Goal: Information Seeking & Learning: Check status

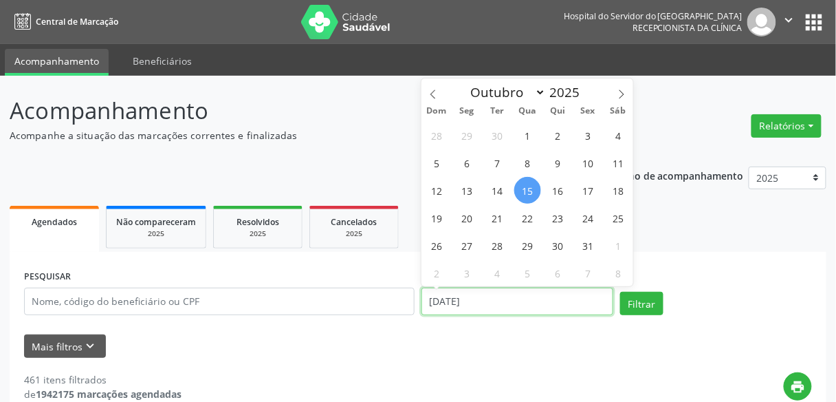
click at [432, 300] on input "[DATE]" at bounding box center [517, 301] width 192 height 28
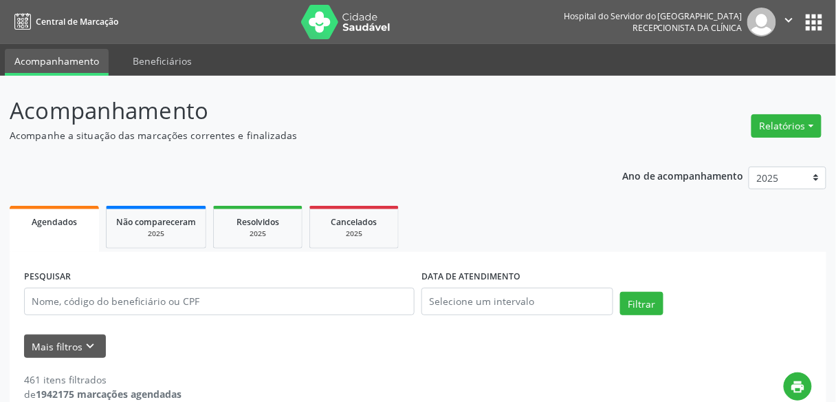
click at [344, 135] on p "Acompanhe a situação das marcações correntes e finalizadas" at bounding box center [296, 135] width 572 height 14
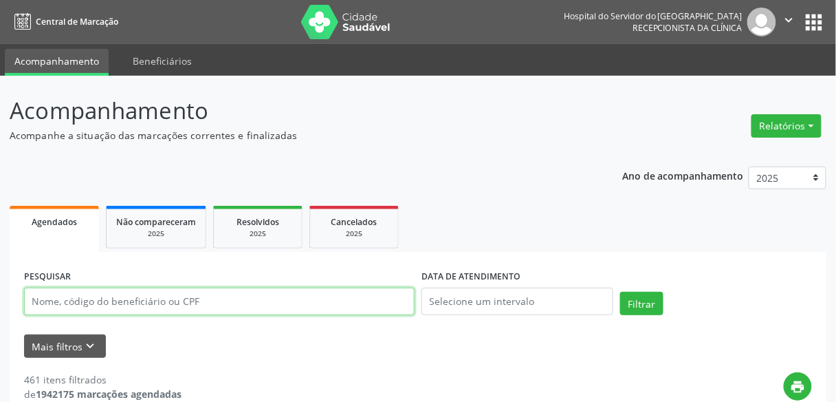
click at [207, 298] on input "text" at bounding box center [219, 301] width 391 height 28
type input "9000389752"
click at [620, 292] on button "Filtrar" at bounding box center [641, 303] width 43 height 23
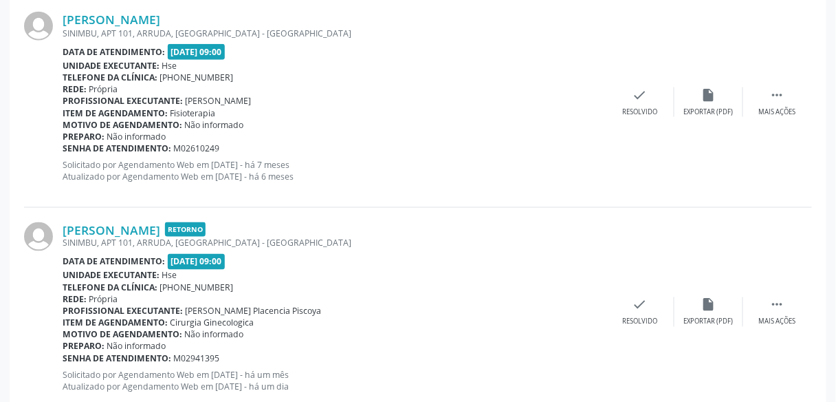
scroll to position [428, 0]
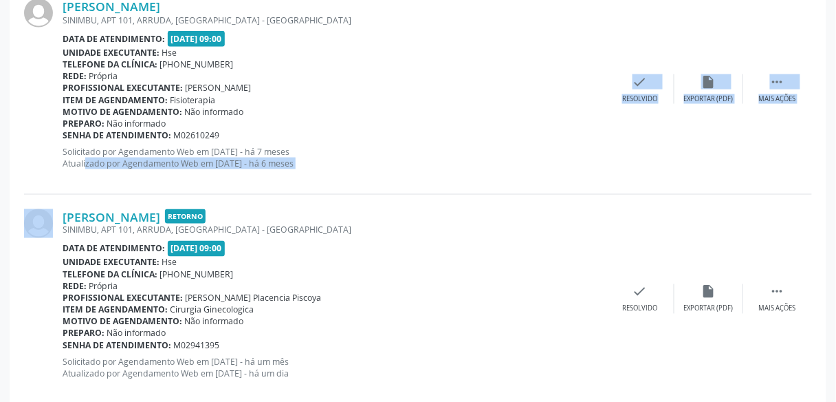
drag, startPoint x: 58, startPoint y: 203, endPoint x: 71, endPoint y: 190, distance: 17.5
click at [71, 190] on div "[PERSON_NAME] SINIMBU, APT 101, ARRUDA, [GEOGRAPHIC_DATA] - [GEOGRAPHIC_DATA] D…" at bounding box center [418, 391] width 788 height 815
click at [71, 190] on div "[PERSON_NAME] SINIMBU, APT 101, ARRUDA, [GEOGRAPHIC_DATA] - [GEOGRAPHIC_DATA] D…" at bounding box center [418, 89] width 788 height 210
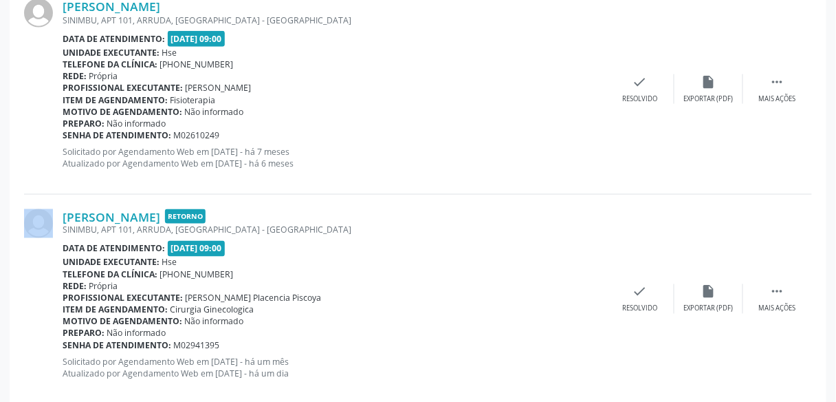
drag, startPoint x: 63, startPoint y: 199, endPoint x: 61, endPoint y: 212, distance: 14.0
click at [61, 212] on div "[PERSON_NAME] Retorno SINIMBU, APT 101, ARRUDA, [GEOGRAPHIC_DATA] - [GEOGRAPHIC…" at bounding box center [418, 300] width 788 height 210
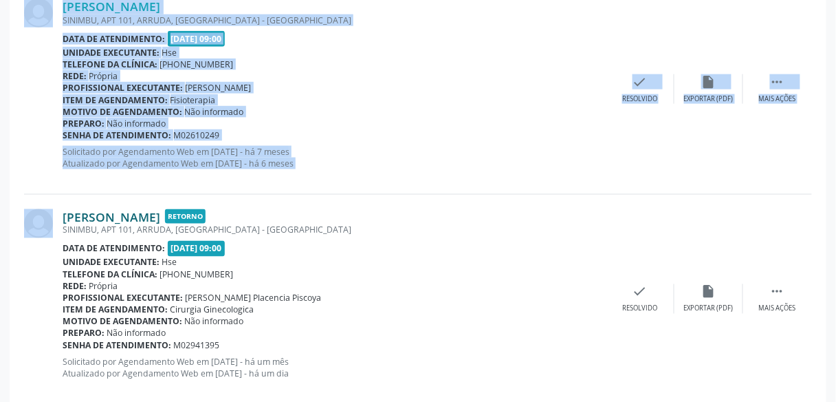
drag, startPoint x: 55, startPoint y: 186, endPoint x: 65, endPoint y: 208, distance: 24.6
click at [65, 208] on div "[PERSON_NAME] SINIMBU, APT 101, ARRUDA, [GEOGRAPHIC_DATA] - [GEOGRAPHIC_DATA] D…" at bounding box center [418, 391] width 788 height 815
click at [65, 209] on link "[PERSON_NAME]" at bounding box center [112, 216] width 98 height 15
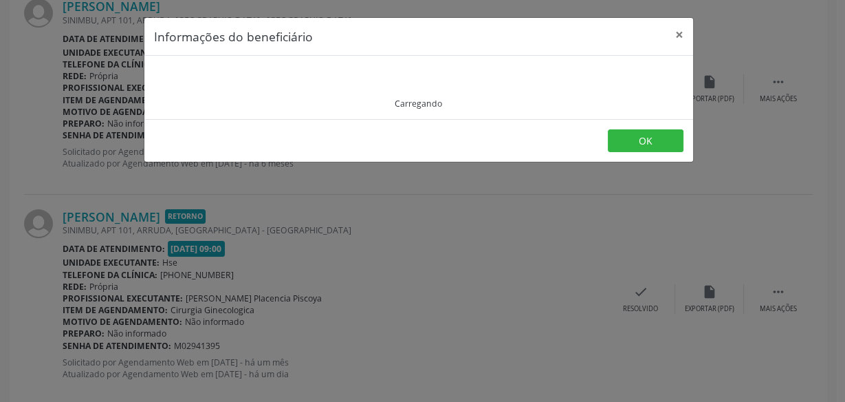
click at [66, 202] on div "Informações do beneficiário × Carregando OK" at bounding box center [422, 201] width 845 height 402
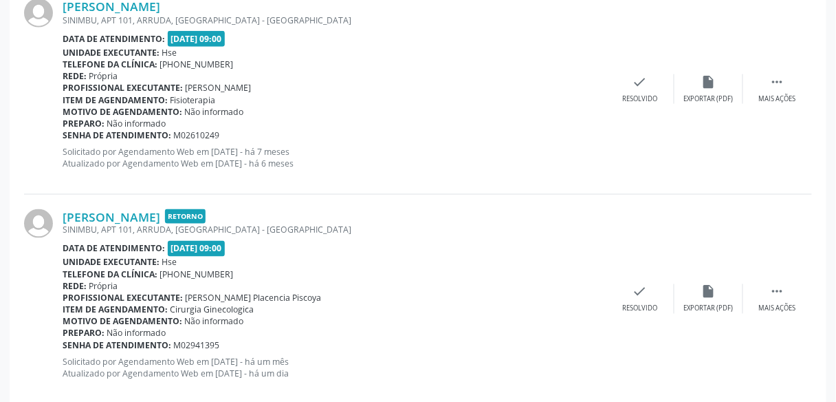
click at [60, 204] on div "[PERSON_NAME] Retorno SINIMBU, APT 101, ARRUDA, [GEOGRAPHIC_DATA] - [GEOGRAPHIC…" at bounding box center [418, 300] width 788 height 210
drag, startPoint x: 62, startPoint y: 210, endPoint x: 220, endPoint y: 214, distance: 158.2
click at [220, 214] on div "[PERSON_NAME] Retorno SINIMBU, APT 101, ARRUDA, [GEOGRAPHIC_DATA] - [GEOGRAPHIC…" at bounding box center [418, 300] width 788 height 210
copy div "[PERSON_NAME]"
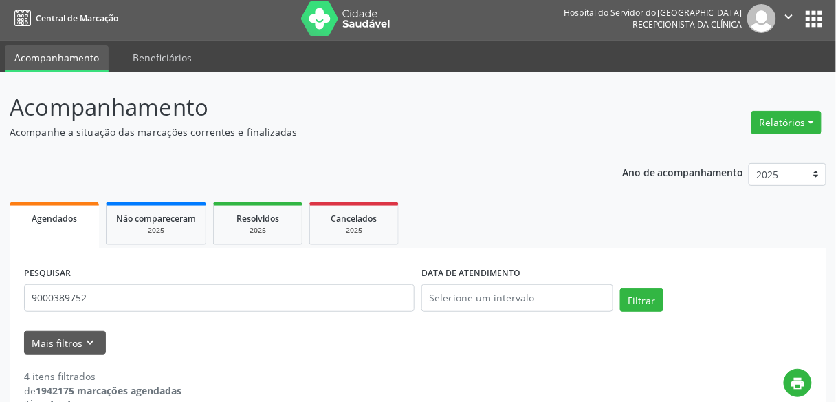
scroll to position [0, 0]
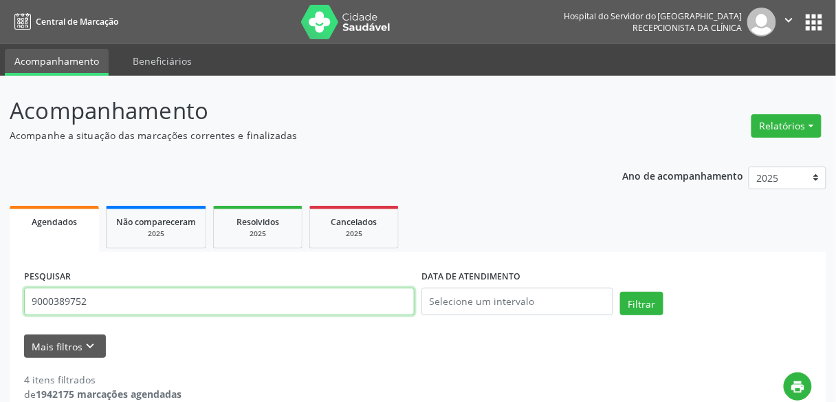
drag, startPoint x: 138, startPoint y: 296, endPoint x: 0, endPoint y: 305, distance: 137.8
type input "9000272648"
click at [620, 292] on button "Filtrar" at bounding box center [641, 303] width 43 height 23
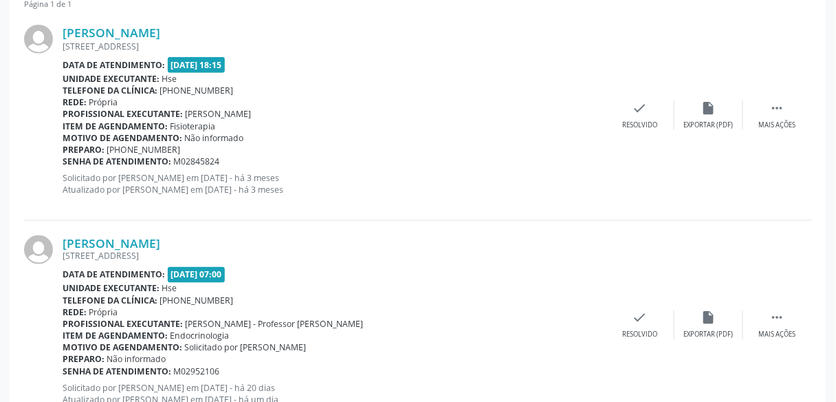
scroll to position [424, 0]
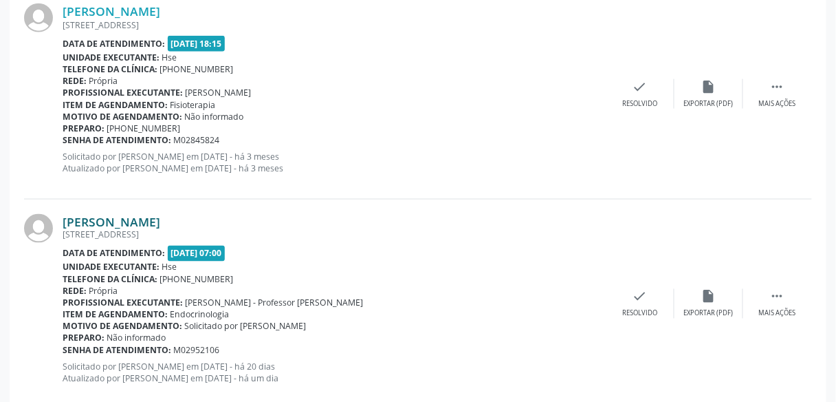
drag, startPoint x: 190, startPoint y: 217, endPoint x: 63, endPoint y: 219, distance: 126.5
click at [63, 219] on div "[PERSON_NAME]" at bounding box center [334, 221] width 543 height 15
copy link "[PERSON_NAME]"
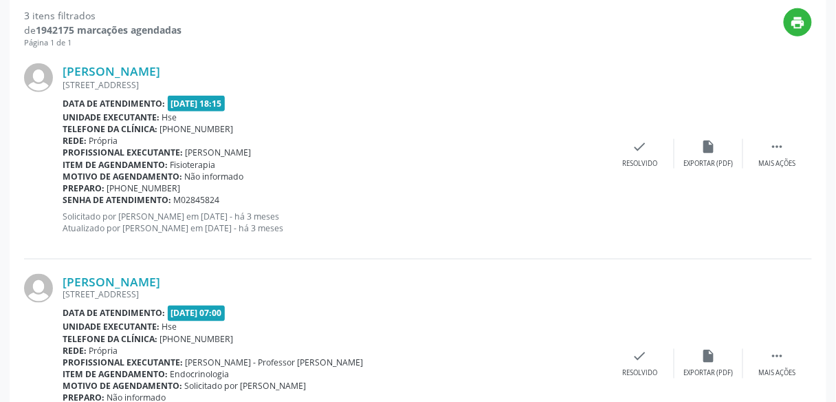
scroll to position [367, 0]
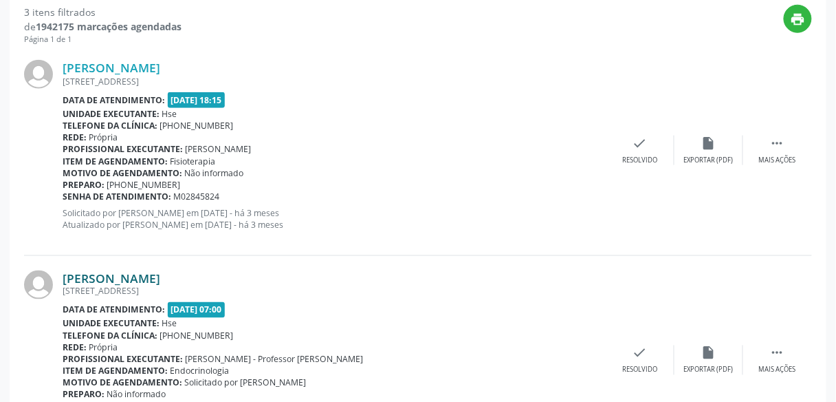
drag, startPoint x: 184, startPoint y: 285, endPoint x: 124, endPoint y: 270, distance: 62.2
click at [124, 270] on link "[PERSON_NAME]" at bounding box center [112, 277] width 98 height 15
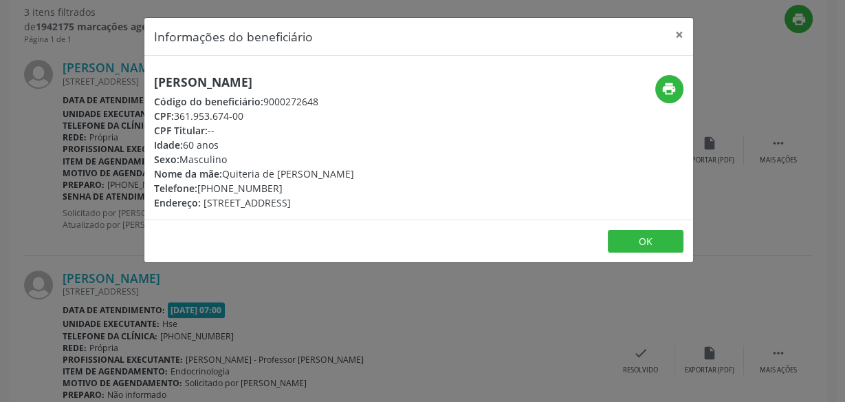
click at [205, 261] on div "Informações do beneficiário × [PERSON_NAME] Código do beneficiário: 9000272648 …" at bounding box center [422, 201] width 845 height 402
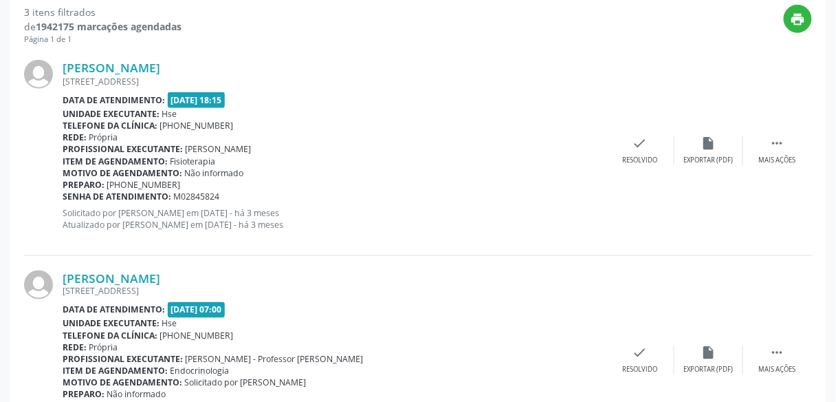
drag, startPoint x: 193, startPoint y: 278, endPoint x: 61, endPoint y: 278, distance: 132.7
click at [61, 278] on div "[PERSON_NAME] [STREET_ADDRESS] Data de atendimento: [DATE] 07:00 Unidade execut…" at bounding box center [418, 361] width 788 height 210
copy div "[PERSON_NAME]"
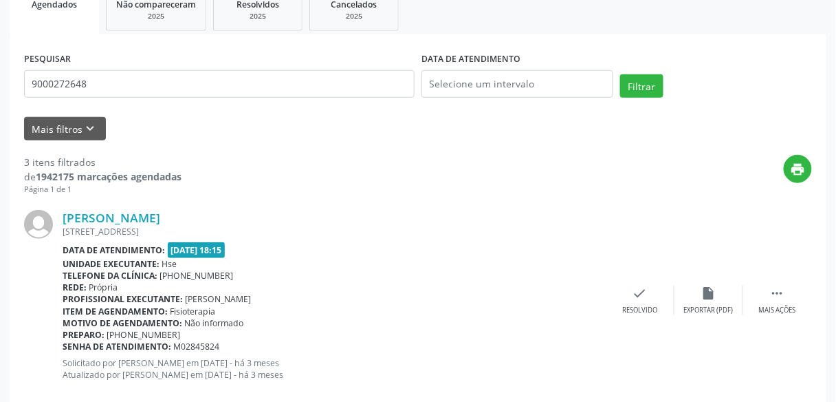
scroll to position [221, 0]
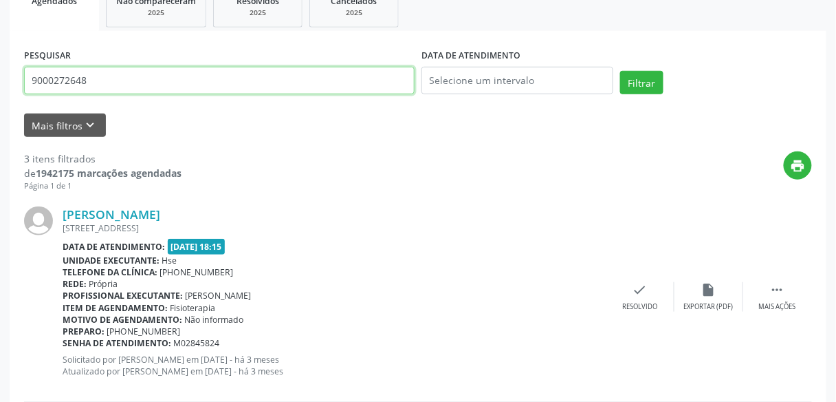
drag, startPoint x: 101, startPoint y: 88, endPoint x: 0, endPoint y: 87, distance: 101.1
click at [0, 87] on div "Acompanhamento Acompanhe a situação das marcações correntes e finalizadas Relat…" at bounding box center [418, 350] width 836 height 990
type input "9000183851"
click at [620, 71] on button "Filtrar" at bounding box center [641, 82] width 43 height 23
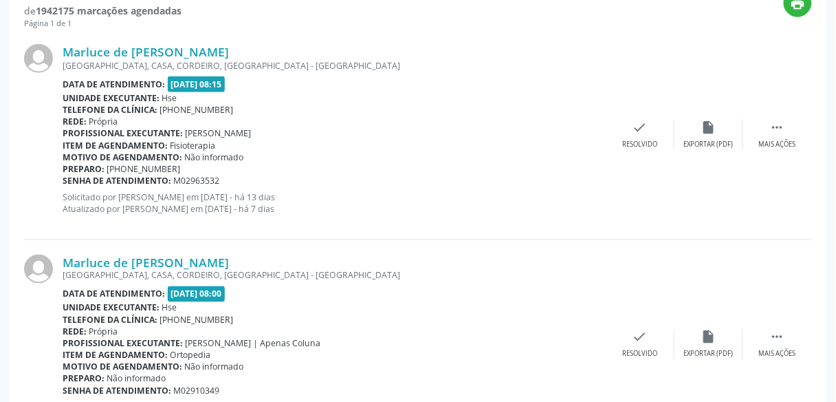
scroll to position [453, 0]
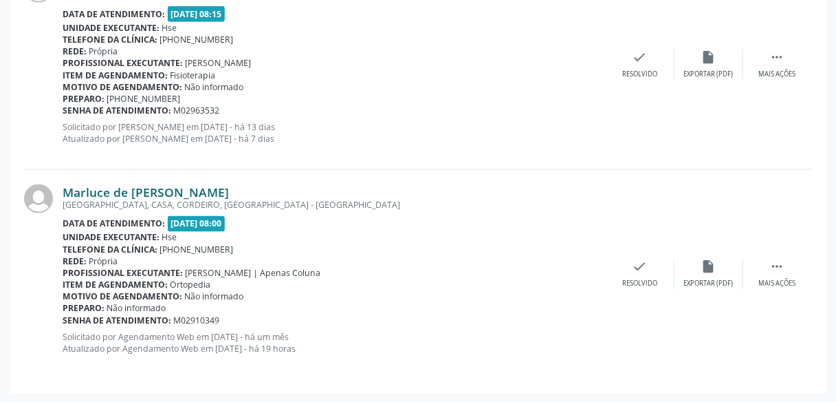
drag, startPoint x: 223, startPoint y: 190, endPoint x: 65, endPoint y: 188, distance: 158.1
click at [65, 188] on div "Marluce de [PERSON_NAME]" at bounding box center [334, 191] width 543 height 15
copy link "Marluce de [PERSON_NAME]"
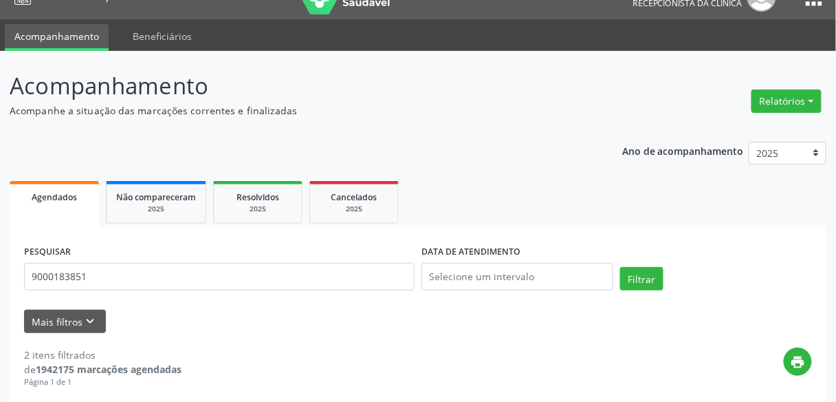
scroll to position [0, 0]
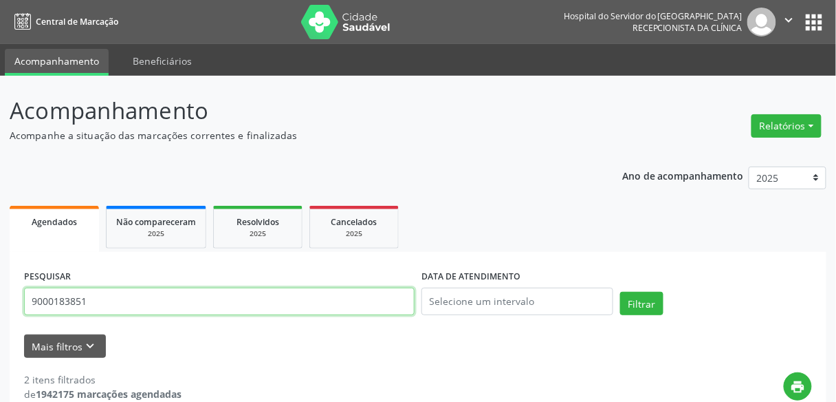
drag, startPoint x: 161, startPoint y: 294, endPoint x: 0, endPoint y: 313, distance: 162.0
type input "9000885407"
click at [620, 292] on button "Filtrar" at bounding box center [641, 303] width 43 height 23
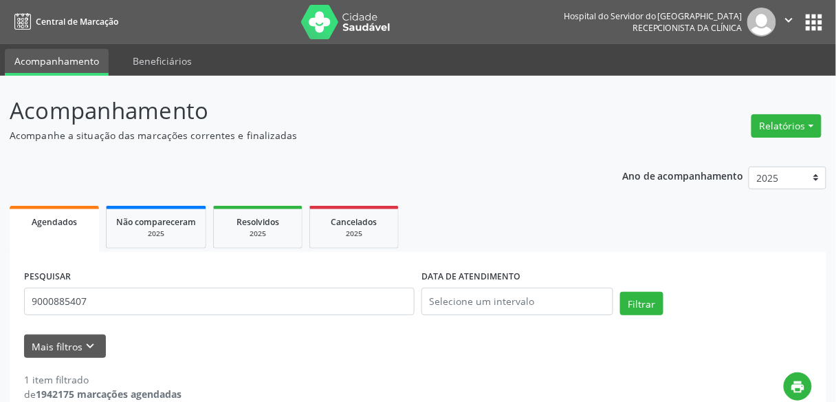
scroll to position [244, 0]
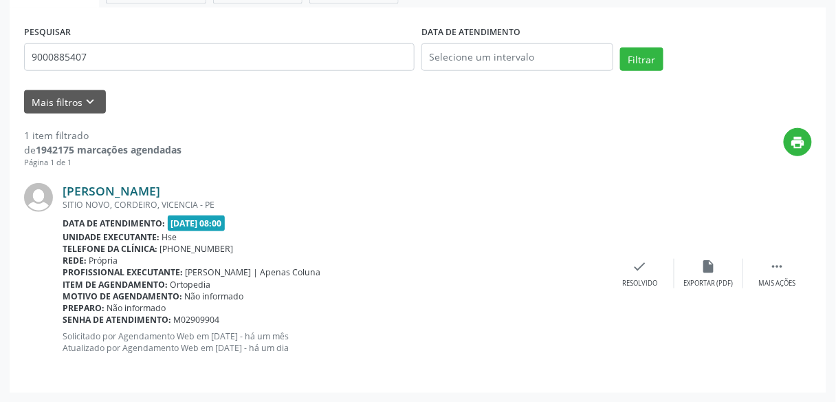
drag, startPoint x: 315, startPoint y: 190, endPoint x: 63, endPoint y: 182, distance: 251.8
click at [63, 183] on div "[PERSON_NAME]" at bounding box center [334, 190] width 543 height 15
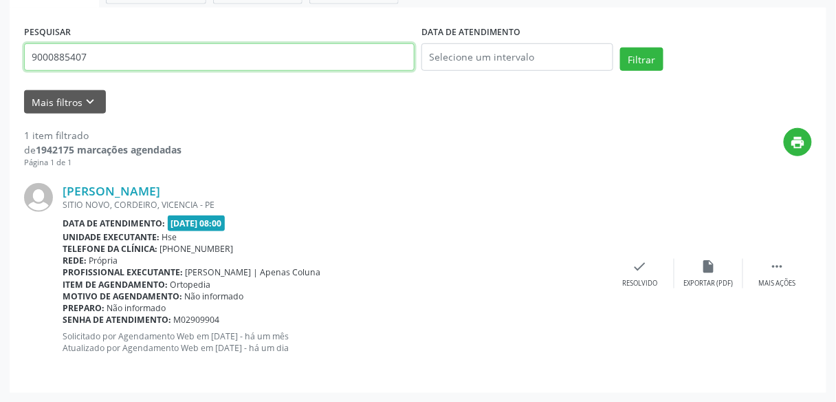
drag, startPoint x: 92, startPoint y: 59, endPoint x: 0, endPoint y: 57, distance: 92.2
click at [0, 57] on div "Acompanhamento Acompanhe a situação das marcações correntes e finalizadas Relat…" at bounding box center [418, 117] width 836 height 571
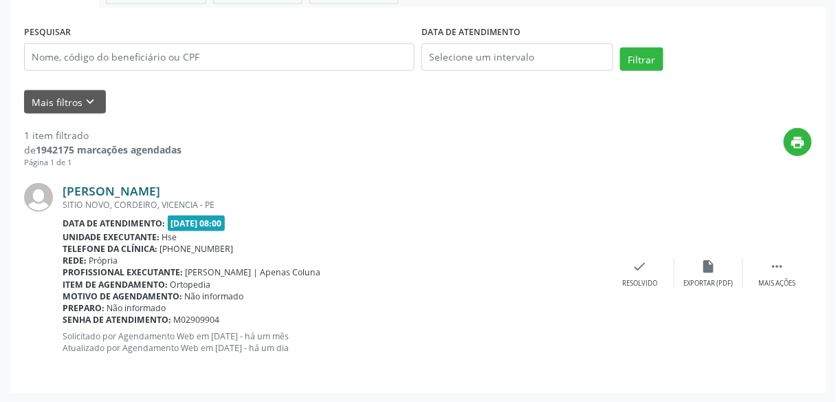
drag, startPoint x: 307, startPoint y: 188, endPoint x: 63, endPoint y: 190, distance: 243.4
click at [63, 190] on div "[PERSON_NAME]" at bounding box center [334, 190] width 543 height 15
copy link "[PERSON_NAME]"
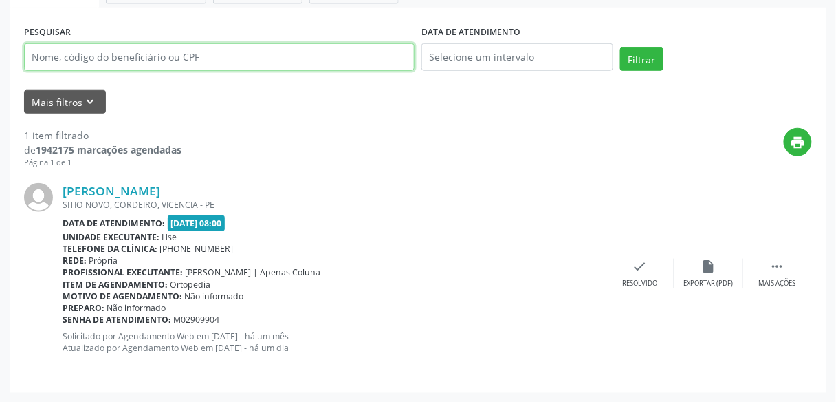
click at [159, 63] on input "text" at bounding box center [219, 57] width 391 height 28
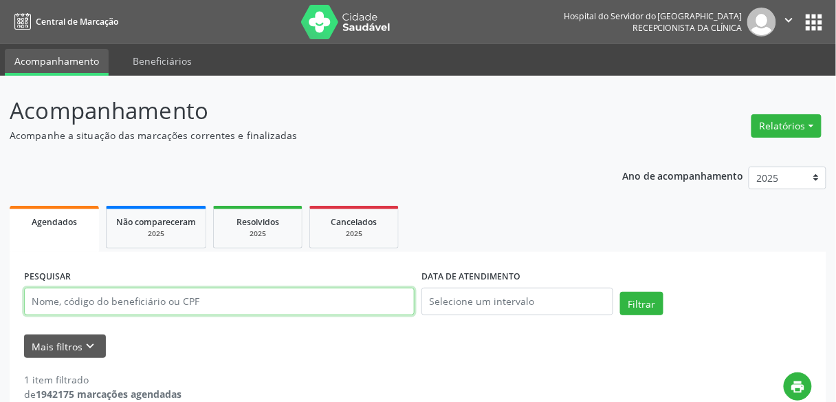
click at [34, 305] on input "text" at bounding box center [219, 301] width 391 height 28
type input "9001003291"
click at [620, 292] on button "Filtrar" at bounding box center [641, 303] width 43 height 23
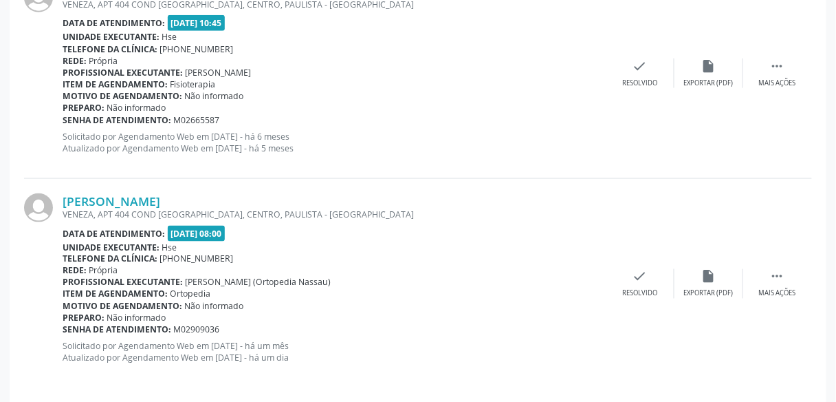
scroll to position [1711, 0]
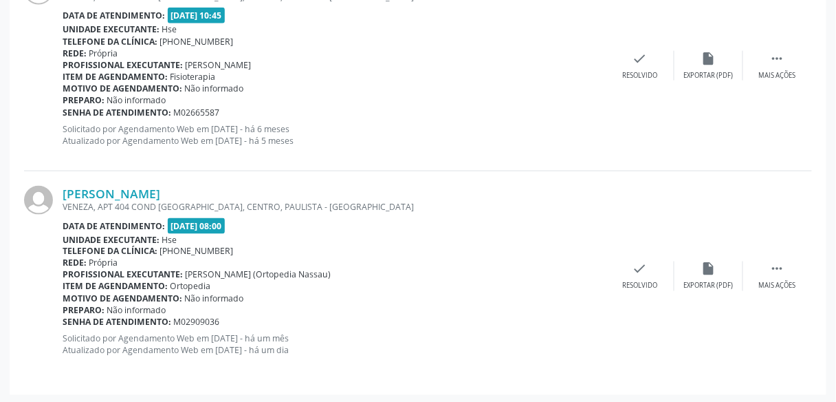
drag, startPoint x: 249, startPoint y: 186, endPoint x: 58, endPoint y: 187, distance: 190.4
click at [58, 187] on div "[PERSON_NAME] [GEOGRAPHIC_DATA], APT 404 COND [GEOGRAPHIC_DATA], CENTRO, [GEOGR…" at bounding box center [418, 275] width 788 height 209
copy div "[PERSON_NAME]"
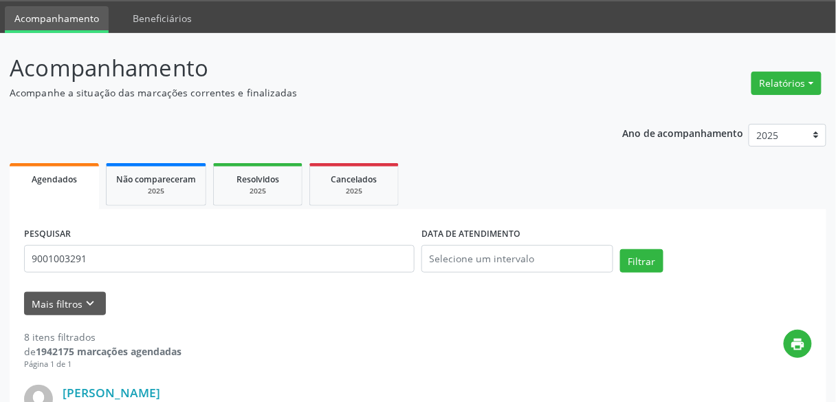
scroll to position [45, 0]
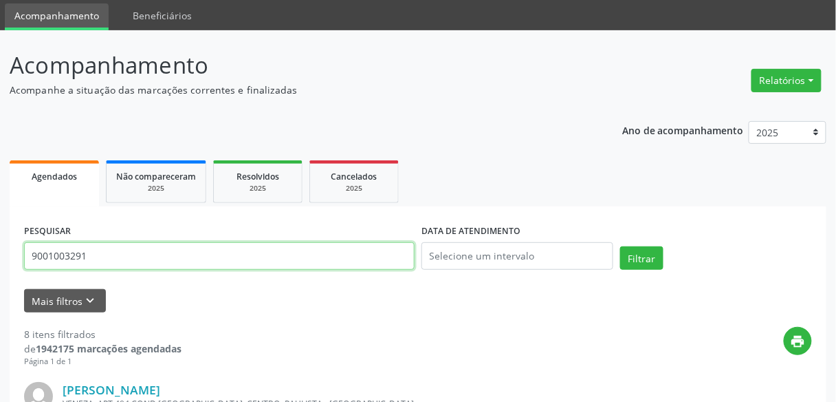
drag, startPoint x: 105, startPoint y: 250, endPoint x: 0, endPoint y: 255, distance: 105.3
click at [620, 246] on button "Filtrar" at bounding box center [641, 257] width 43 height 23
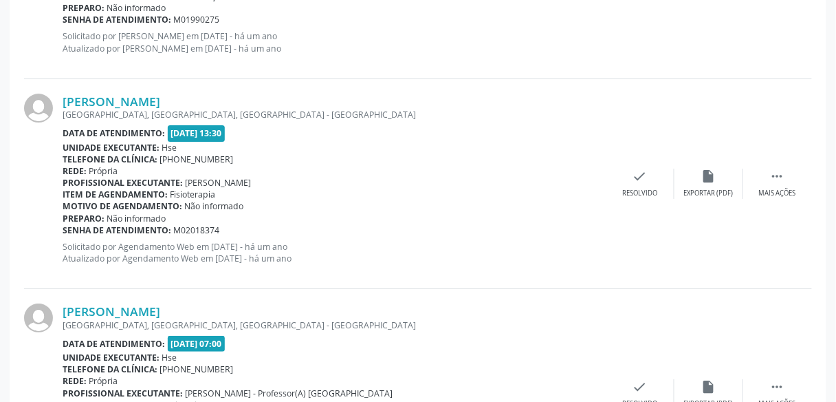
scroll to position [1185, 0]
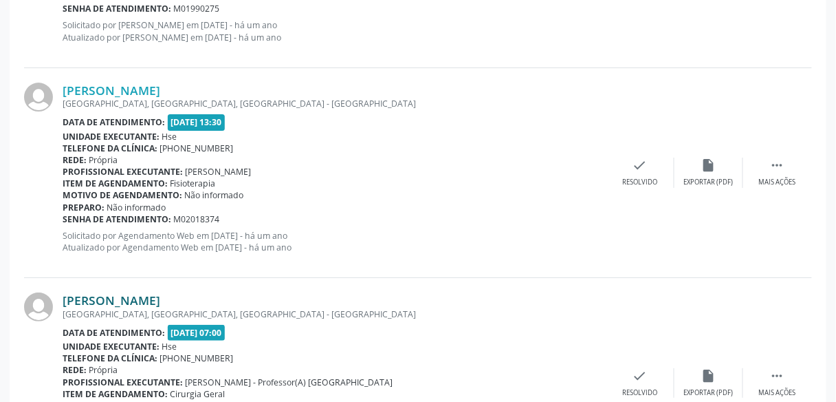
drag, startPoint x: 228, startPoint y: 290, endPoint x: 62, endPoint y: 289, distance: 165.7
click at [63, 292] on div "[PERSON_NAME]" at bounding box center [334, 299] width 543 height 15
copy link "[PERSON_NAME]"
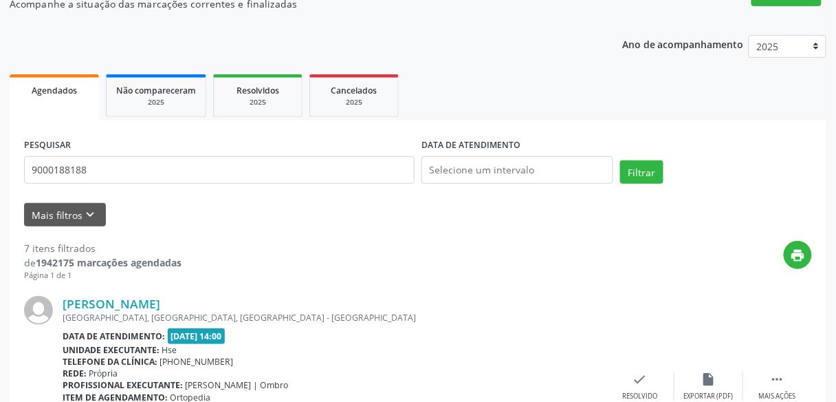
scroll to position [72, 0]
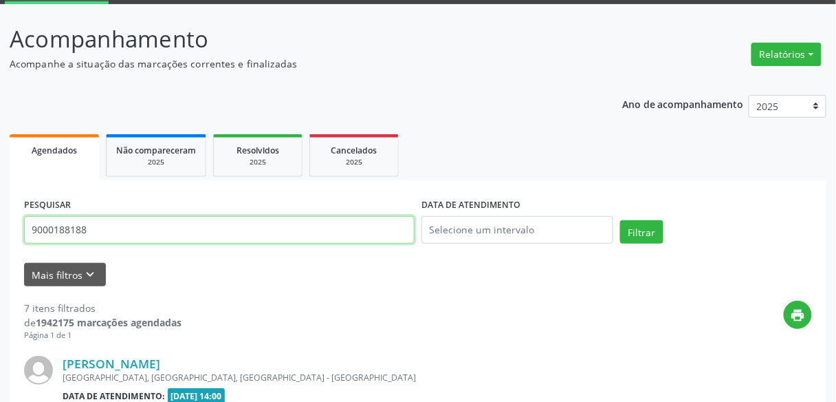
drag, startPoint x: 168, startPoint y: 236, endPoint x: 0, endPoint y: 223, distance: 168.3
click at [620, 220] on button "Filtrar" at bounding box center [641, 231] width 43 height 23
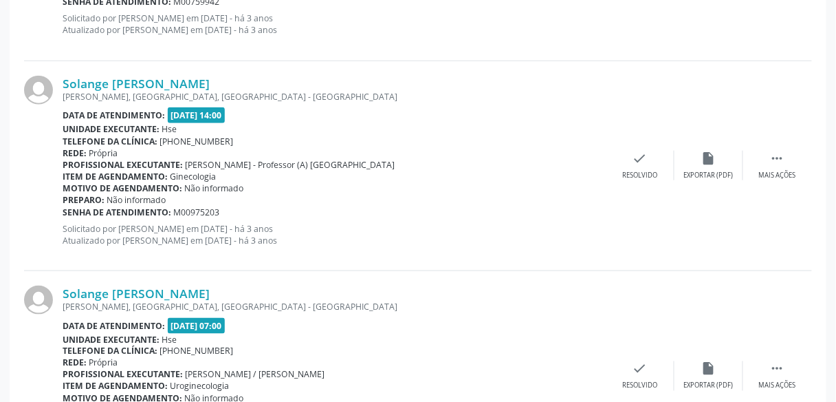
scroll to position [1711, 0]
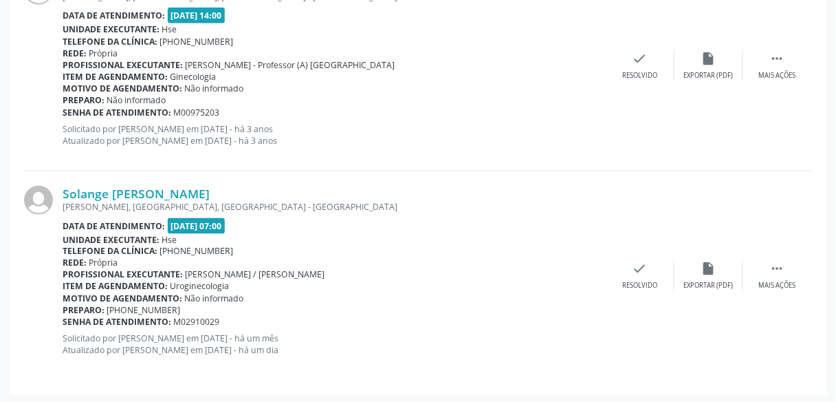
drag, startPoint x: 231, startPoint y: 188, endPoint x: 55, endPoint y: 190, distance: 176.0
click at [55, 190] on div "Solange [PERSON_NAME] R [PERSON_NAME], [GEOGRAPHIC_DATA], [GEOGRAPHIC_DATA] - […" at bounding box center [418, 275] width 788 height 209
click at [55, 190] on div at bounding box center [43, 276] width 39 height 180
drag, startPoint x: 234, startPoint y: 188, endPoint x: 63, endPoint y: 195, distance: 171.3
click at [63, 195] on div "Solange [PERSON_NAME]" at bounding box center [334, 193] width 543 height 15
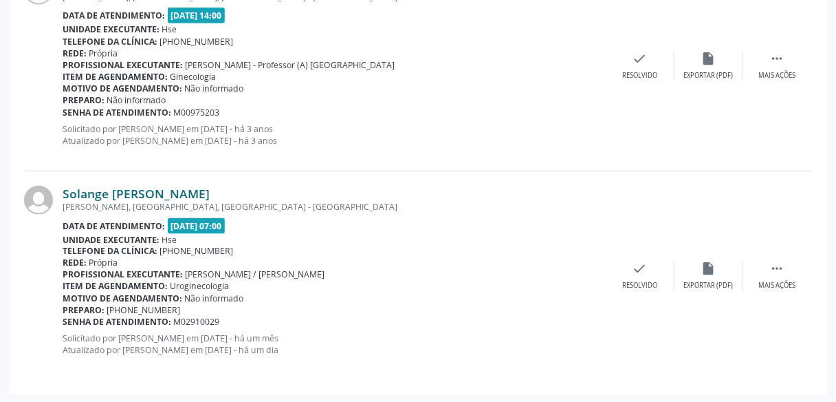
copy link "Solange [PERSON_NAME]"
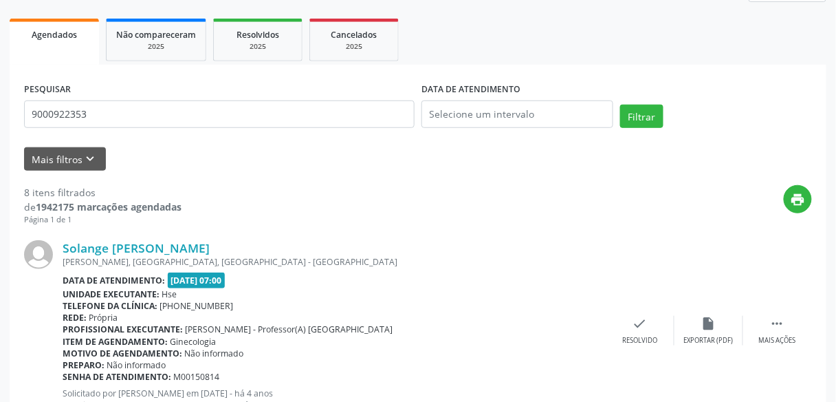
scroll to position [0, 0]
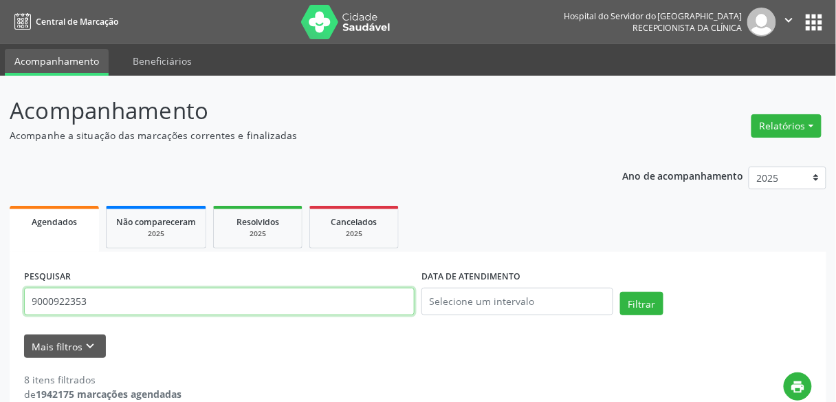
drag, startPoint x: 177, startPoint y: 311, endPoint x: 0, endPoint y: 300, distance: 177.1
type input "9000973111"
click at [620, 292] on button "Filtrar" at bounding box center [641, 303] width 43 height 23
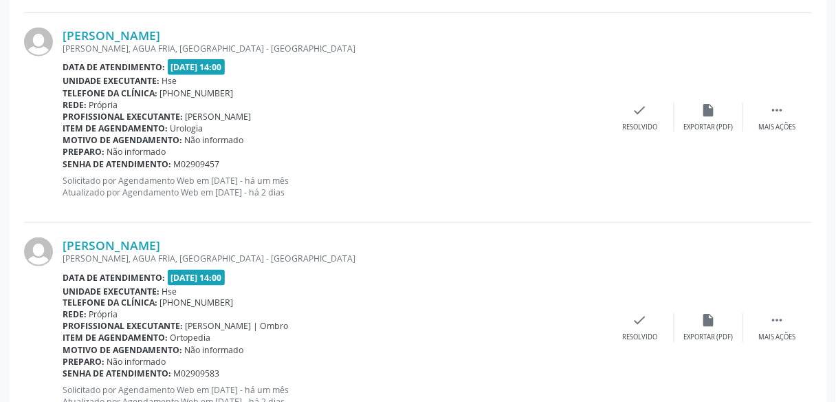
scroll to position [1663, 0]
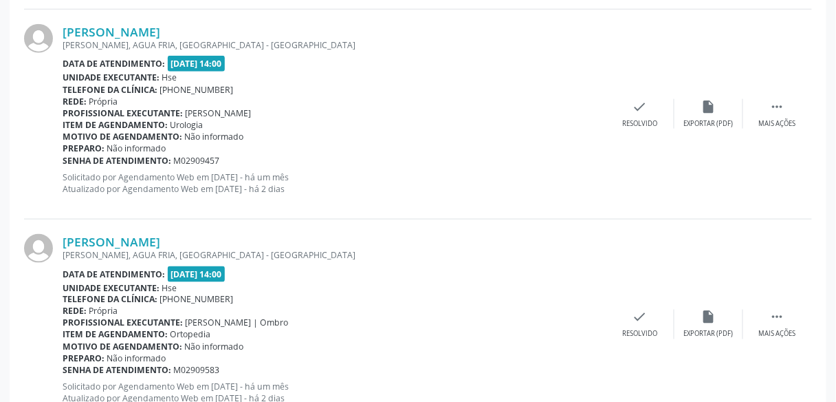
drag, startPoint x: 209, startPoint y: 230, endPoint x: 61, endPoint y: 239, distance: 148.8
click at [61, 239] on div "[PERSON_NAME] [PERSON_NAME], AGUA FRIA, [GEOGRAPHIC_DATA] - [GEOGRAPHIC_DATA] D…" at bounding box center [418, 324] width 788 height 210
click at [61, 239] on div at bounding box center [43, 324] width 39 height 180
drag, startPoint x: 217, startPoint y: 232, endPoint x: 65, endPoint y: 228, distance: 152.0
click at [65, 228] on div "[PERSON_NAME] [PERSON_NAME], AGUA FRIA, [GEOGRAPHIC_DATA] - [GEOGRAPHIC_DATA] D…" at bounding box center [418, 324] width 788 height 210
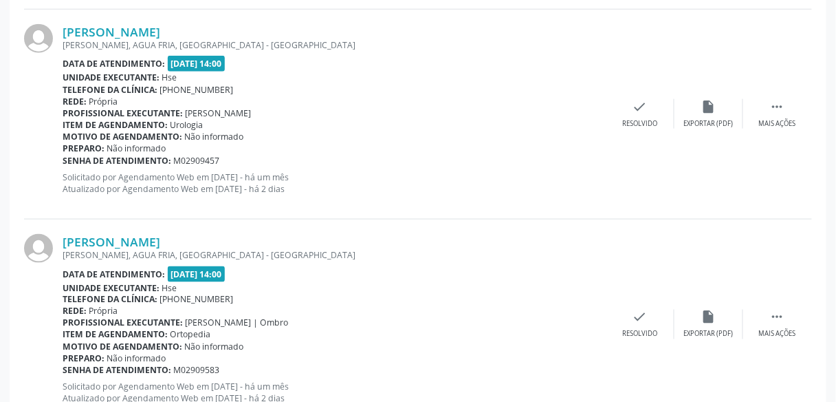
copy link "[PERSON_NAME]"
click at [157, 240] on link "[PERSON_NAME]" at bounding box center [112, 241] width 98 height 15
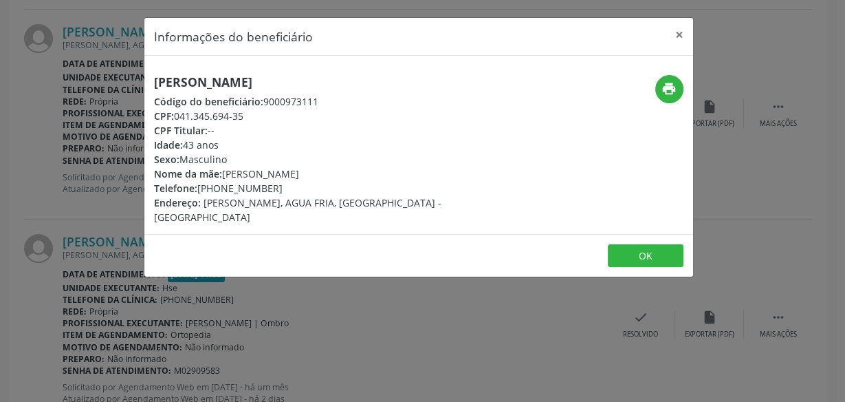
click at [217, 133] on div "CPF Titular: --" at bounding box center [327, 130] width 347 height 14
click at [678, 36] on button "×" at bounding box center [680, 35] width 28 height 34
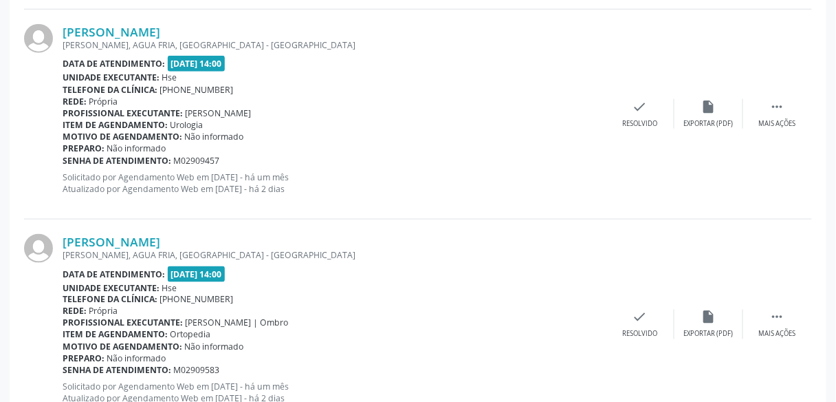
click at [220, 234] on div "[PERSON_NAME]" at bounding box center [334, 241] width 543 height 15
drag, startPoint x: 220, startPoint y: 231, endPoint x: 71, endPoint y: 234, distance: 149.2
click at [71, 234] on div "[PERSON_NAME]" at bounding box center [334, 241] width 543 height 15
click at [71, 234] on link "[PERSON_NAME]" at bounding box center [112, 241] width 98 height 15
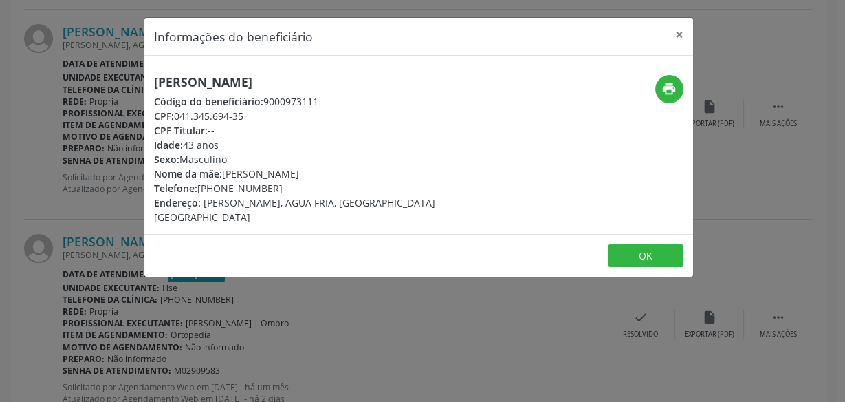
click at [90, 247] on div "Informações do beneficiário × [PERSON_NAME] Código do beneficiário: 9000973111 …" at bounding box center [422, 201] width 845 height 402
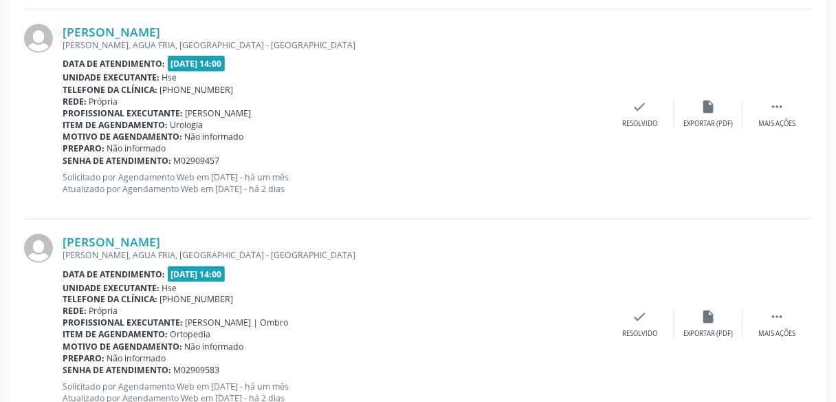
drag, startPoint x: 210, startPoint y: 239, endPoint x: 58, endPoint y: 243, distance: 152.0
click at [58, 243] on div "[PERSON_NAME] [PERSON_NAME], AGUA FRIA, [GEOGRAPHIC_DATA] - [GEOGRAPHIC_DATA] D…" at bounding box center [418, 324] width 788 height 210
copy div "[PERSON_NAME]"
drag, startPoint x: 778, startPoint y: 199, endPoint x: 830, endPoint y: 173, distance: 57.8
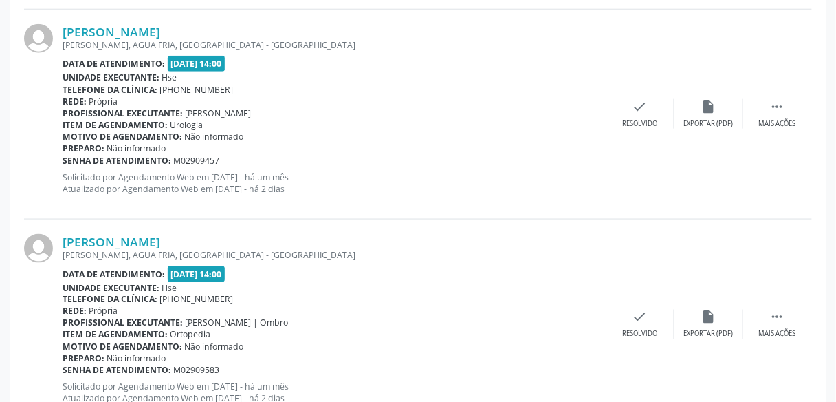
drag, startPoint x: 830, startPoint y: 173, endPoint x: 844, endPoint y: 135, distance: 39.8
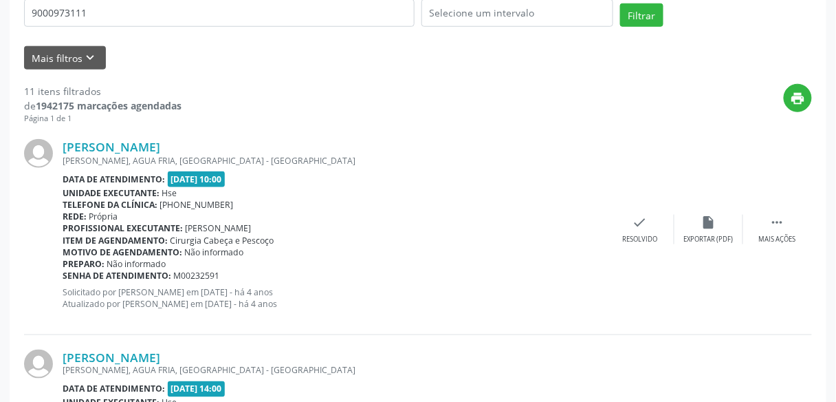
scroll to position [0, 0]
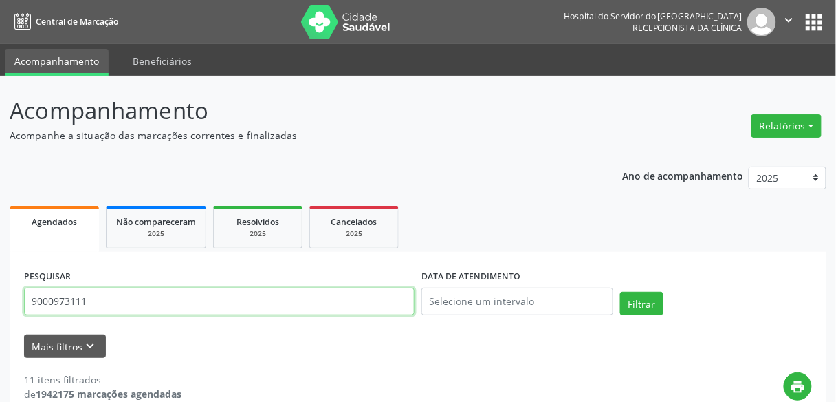
click at [143, 313] on input "9000973111" at bounding box center [219, 301] width 391 height 28
drag, startPoint x: 143, startPoint y: 313, endPoint x: 0, endPoint y: 264, distance: 151.1
click at [620, 292] on button "Filtrar" at bounding box center [641, 303] width 43 height 23
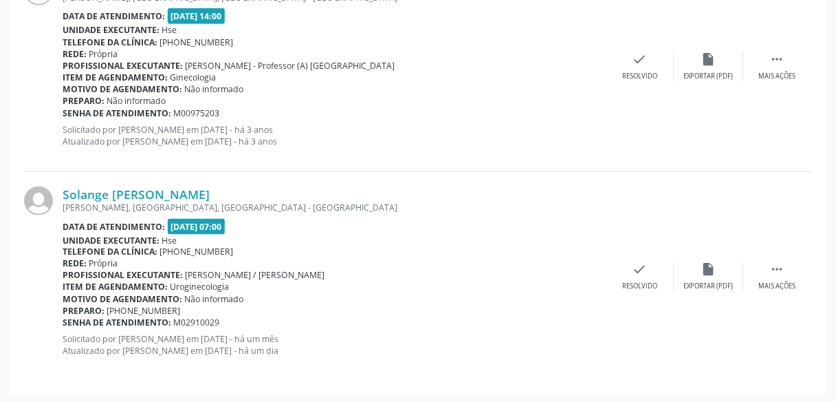
scroll to position [1711, 0]
drag, startPoint x: 233, startPoint y: 188, endPoint x: 61, endPoint y: 193, distance: 172.7
click at [61, 193] on div "Solange [PERSON_NAME] R [PERSON_NAME], [GEOGRAPHIC_DATA], [GEOGRAPHIC_DATA] - […" at bounding box center [418, 275] width 788 height 209
click at [61, 193] on div at bounding box center [43, 276] width 39 height 180
drag, startPoint x: 224, startPoint y: 184, endPoint x: 61, endPoint y: 195, distance: 164.0
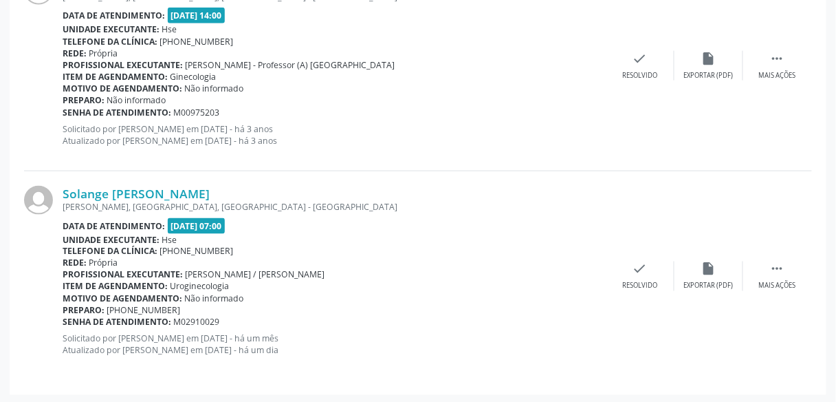
click at [61, 195] on div "Solange [PERSON_NAME] R [PERSON_NAME], [GEOGRAPHIC_DATA], [GEOGRAPHIC_DATA] - […" at bounding box center [418, 275] width 788 height 209
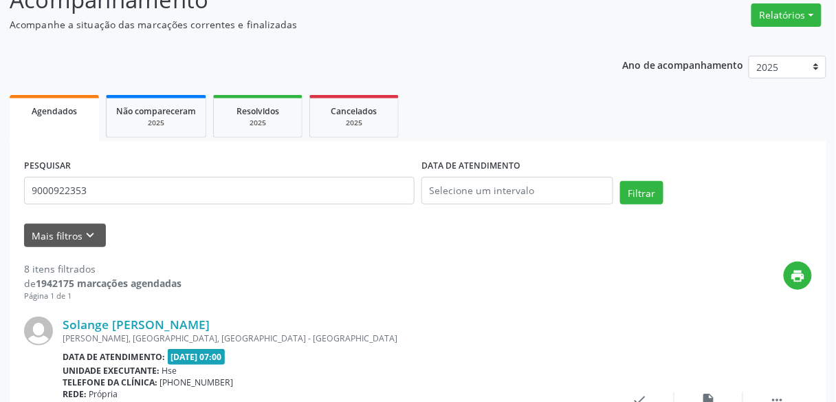
scroll to position [106, 0]
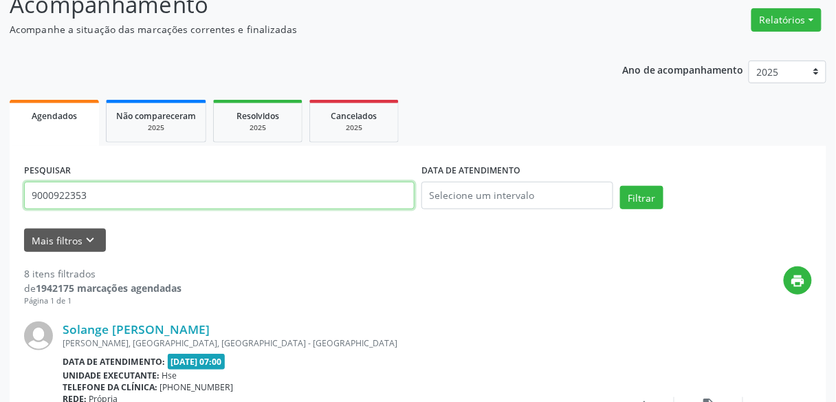
drag, startPoint x: 103, startPoint y: 184, endPoint x: 0, endPoint y: 213, distance: 107.1
click at [620, 186] on button "Filtrar" at bounding box center [641, 197] width 43 height 23
drag, startPoint x: 85, startPoint y: 190, endPoint x: 11, endPoint y: 184, distance: 74.5
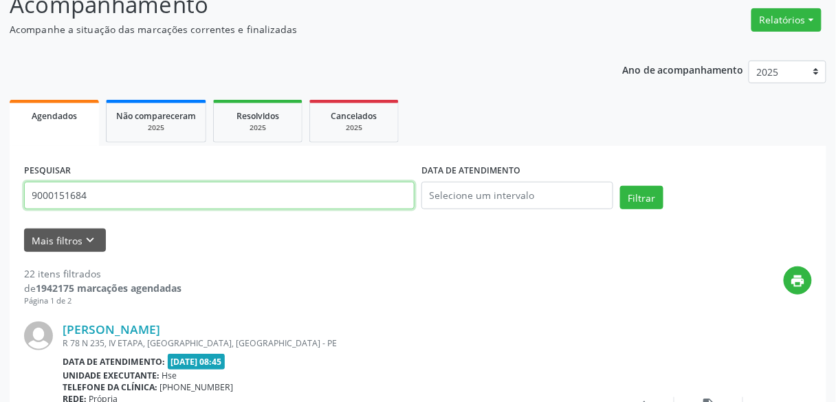
type input "9000151684"
click at [620, 186] on button "Filtrar" at bounding box center [641, 197] width 43 height 23
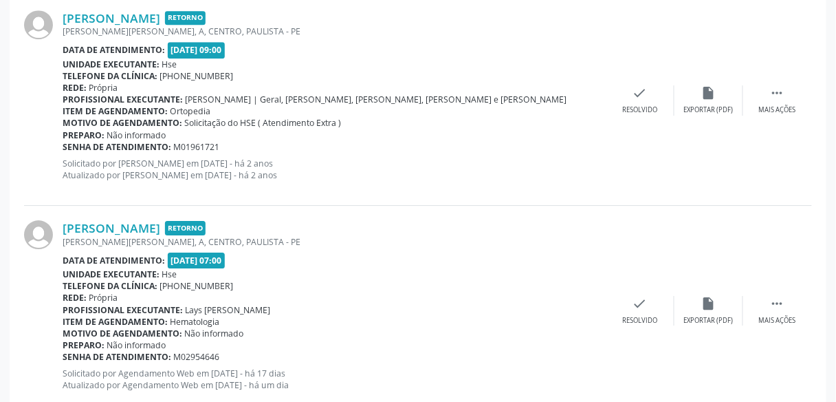
scroll to position [2310, 0]
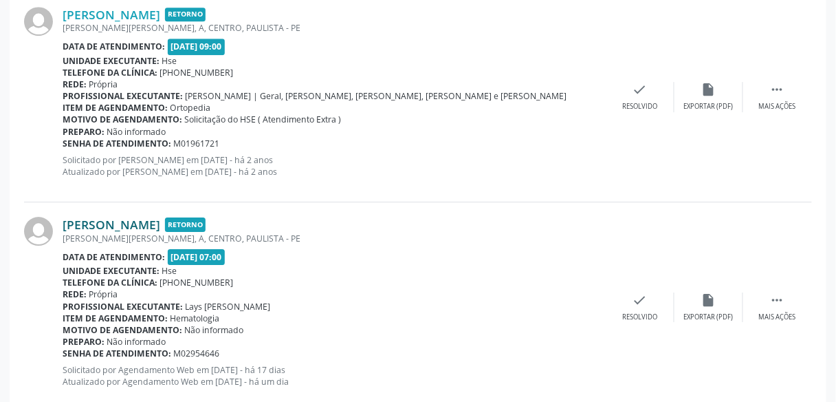
drag, startPoint x: 263, startPoint y: 209, endPoint x: 63, endPoint y: 219, distance: 201.0
click at [63, 219] on div "[PERSON_NAME] Retorno [PERSON_NAME][PERSON_NAME], A, CENTRO, PAULISTA - PE Data…" at bounding box center [418, 307] width 788 height 210
click at [63, 219] on link "[PERSON_NAME]" at bounding box center [112, 224] width 98 height 15
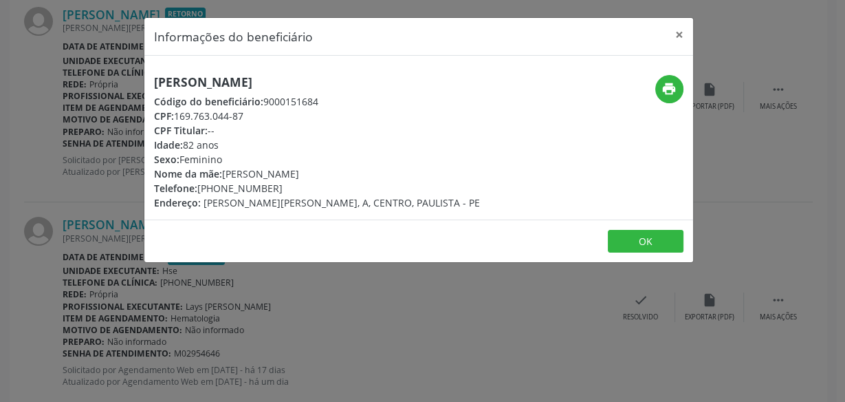
click at [280, 118] on div "CPF: 169.763.044-87" at bounding box center [317, 116] width 326 height 14
drag, startPoint x: 397, startPoint y: 84, endPoint x: 145, endPoint y: 87, distance: 252.3
click at [145, 87] on div "[PERSON_NAME] Código do beneficiário: 9000151684 CPF: 169.763.044-87 CPF Titula…" at bounding box center [327, 142] width 366 height 135
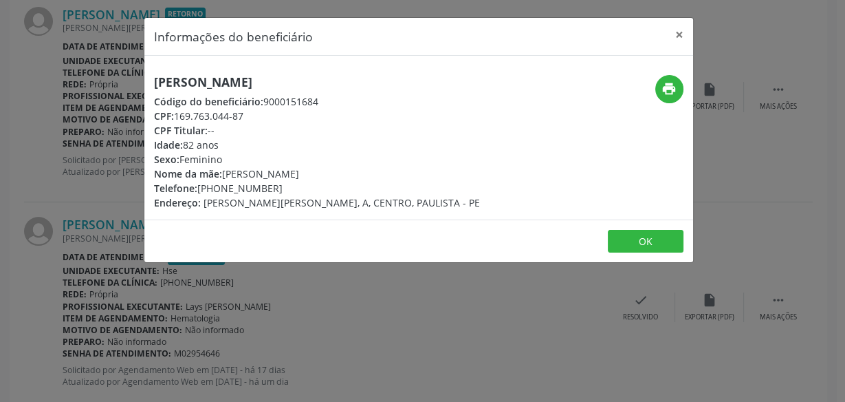
drag, startPoint x: 151, startPoint y: 80, endPoint x: 386, endPoint y: 85, distance: 234.5
click at [386, 85] on div "[PERSON_NAME] Código do beneficiário: 9000151684 CPF: 169.763.044-87 CPF Titula…" at bounding box center [327, 142] width 366 height 135
click at [381, 85] on h5 "[PERSON_NAME]" at bounding box center [317, 82] width 326 height 14
click at [688, 37] on button "×" at bounding box center [680, 35] width 28 height 34
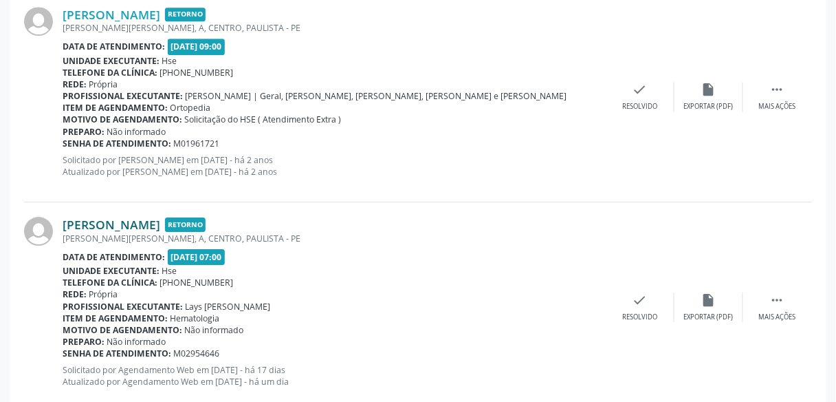
drag, startPoint x: 265, startPoint y: 217, endPoint x: 67, endPoint y: 223, distance: 198.1
click at [67, 223] on div "[PERSON_NAME] Retorno" at bounding box center [334, 224] width 543 height 15
click at [144, 202] on div "[PERSON_NAME] Retorno [PERSON_NAME][PERSON_NAME], A, CENTRO, PAULISTA - PE Data…" at bounding box center [418, 307] width 788 height 210
drag, startPoint x: 265, startPoint y: 215, endPoint x: 66, endPoint y: 217, distance: 199.4
click at [66, 217] on div "[PERSON_NAME] Retorno" at bounding box center [334, 224] width 543 height 15
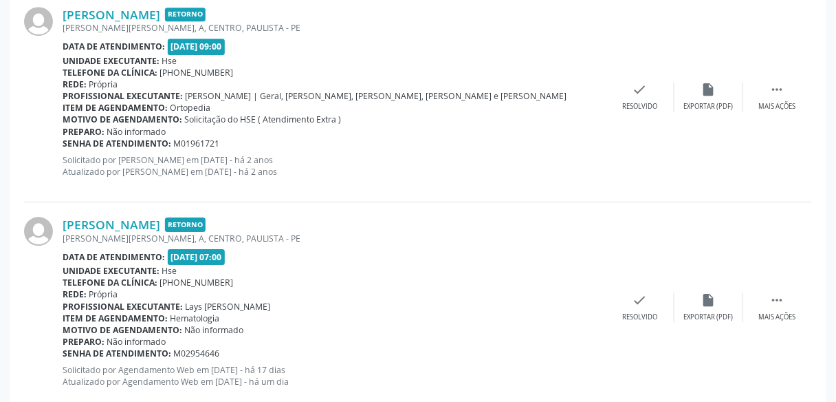
click at [71, 202] on div "[PERSON_NAME] Retorno [PERSON_NAME][PERSON_NAME], A, CENTRO, PAULISTA - PE Data…" at bounding box center [418, 307] width 788 height 210
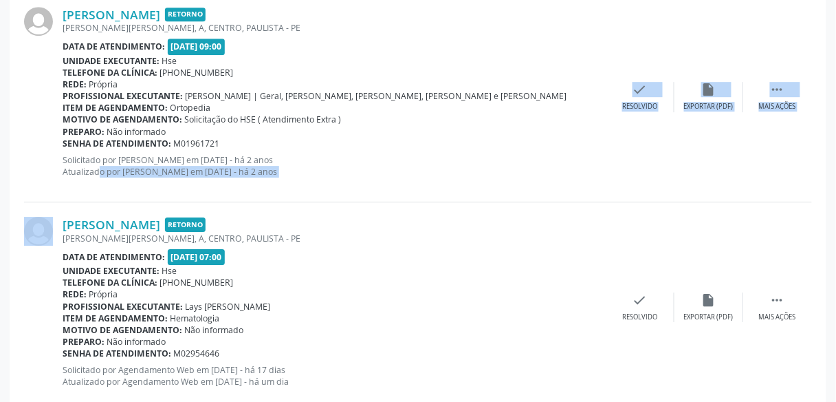
drag, startPoint x: 60, startPoint y: 210, endPoint x: 83, endPoint y: 197, distance: 27.1
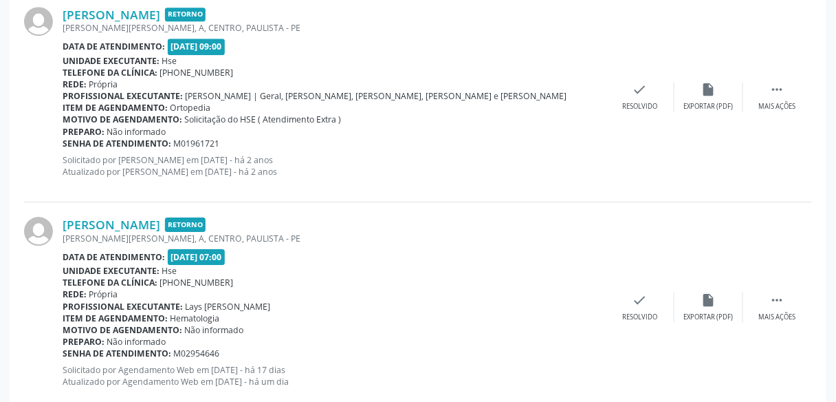
click at [80, 202] on div "[PERSON_NAME] Retorno [PERSON_NAME][PERSON_NAME], A, CENTRO, PAULISTA - PE Data…" at bounding box center [418, 307] width 788 height 210
drag, startPoint x: 62, startPoint y: 214, endPoint x: 261, endPoint y: 210, distance: 199.4
click at [261, 210] on div "[PERSON_NAME] Retorno [PERSON_NAME][PERSON_NAME], A, CENTRO, PAULISTA - PE Data…" at bounding box center [418, 307] width 788 height 210
click at [160, 217] on link "[PERSON_NAME]" at bounding box center [112, 224] width 98 height 15
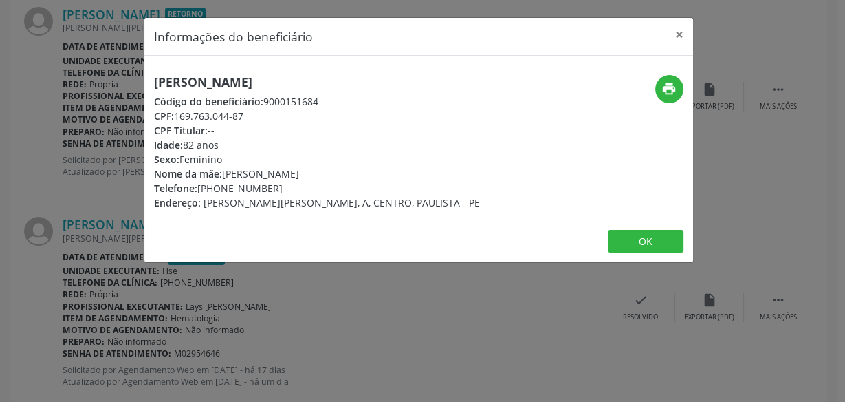
drag, startPoint x: 393, startPoint y: 78, endPoint x: 155, endPoint y: 72, distance: 238.0
click at [155, 72] on div "[PERSON_NAME] Código do beneficiário: 9000151684 CPF: 169.763.044-87 CPF Titula…" at bounding box center [418, 138] width 549 height 164
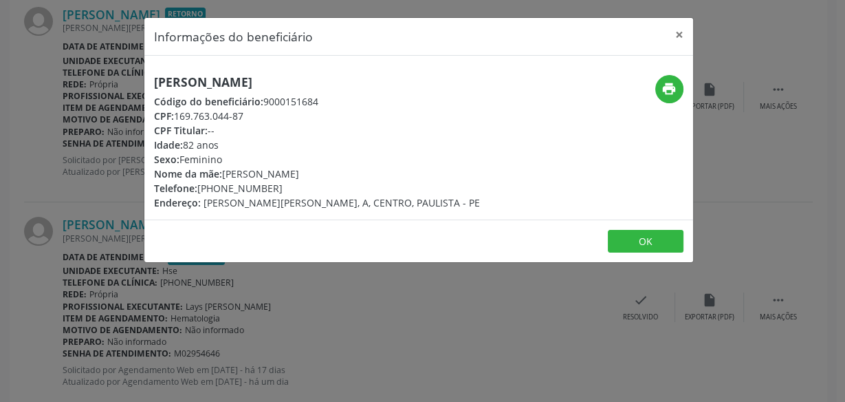
click at [155, 72] on div "[PERSON_NAME] Código do beneficiário: 9000151684 CPF: 169.763.044-87 CPF Titula…" at bounding box center [418, 138] width 549 height 164
drag, startPoint x: 386, startPoint y: 74, endPoint x: 157, endPoint y: 71, distance: 229.0
click at [157, 71] on div "[PERSON_NAME] Código do beneficiário: 9000151684 CPF: 169.763.044-87 CPF Titula…" at bounding box center [418, 138] width 549 height 164
click at [162, 72] on div "[PERSON_NAME] Código do beneficiário: 9000151684 CPF: 169.763.044-87 CPF Titula…" at bounding box center [418, 138] width 549 height 164
drag, startPoint x: 386, startPoint y: 78, endPoint x: 147, endPoint y: 78, distance: 239.3
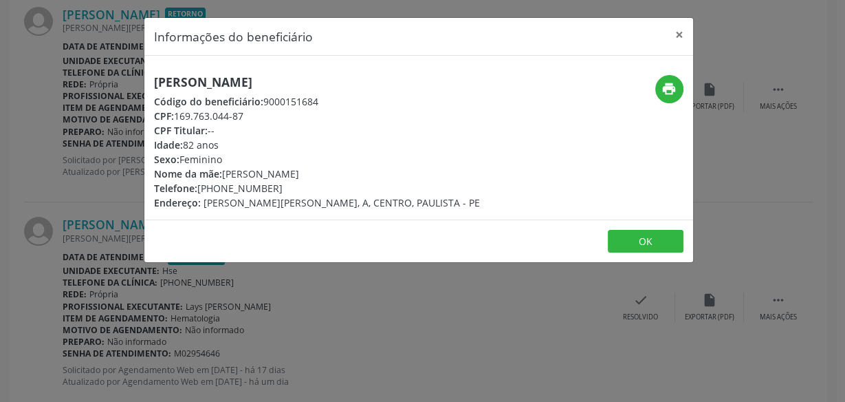
click at [147, 78] on div "[PERSON_NAME] Código do beneficiário: 9000151684 CPF: 169.763.044-87 CPF Titula…" at bounding box center [327, 142] width 366 height 135
click at [683, 28] on button "×" at bounding box center [680, 35] width 28 height 34
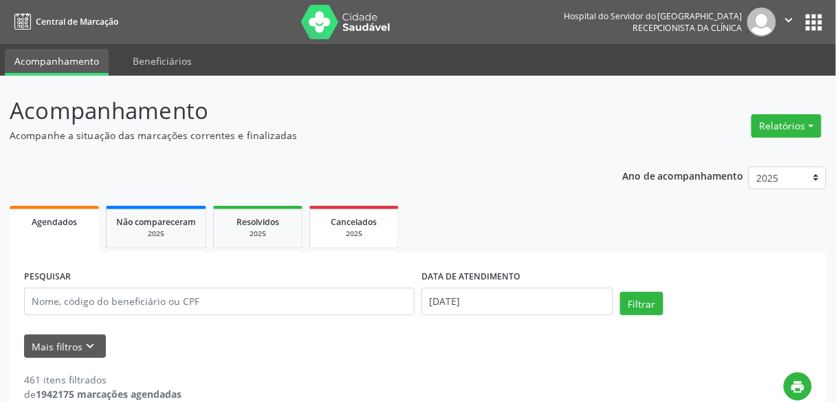
click at [340, 219] on span "Cancelados" at bounding box center [354, 222] width 46 height 12
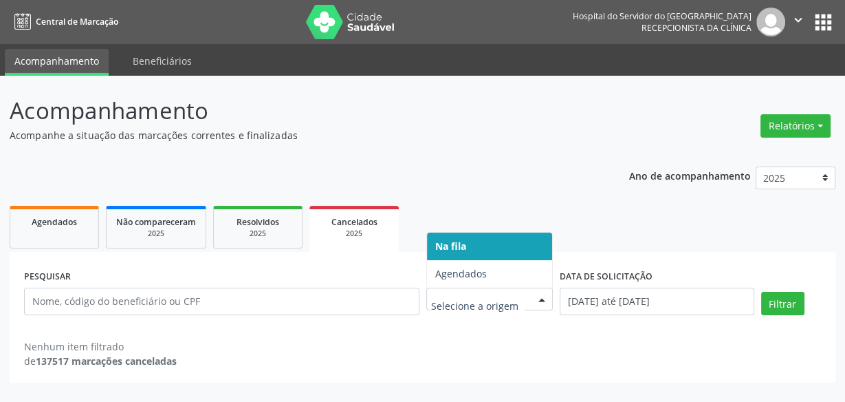
click at [471, 290] on div at bounding box center [489, 298] width 127 height 23
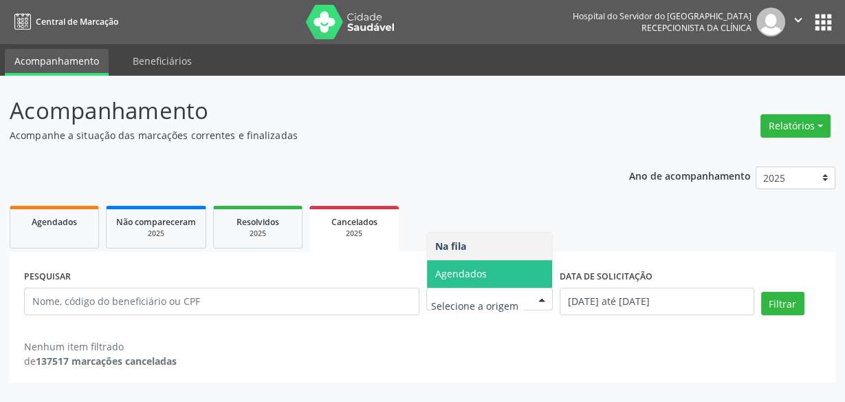
click at [474, 280] on span "Agendados" at bounding box center [490, 274] width 126 height 28
select select "9"
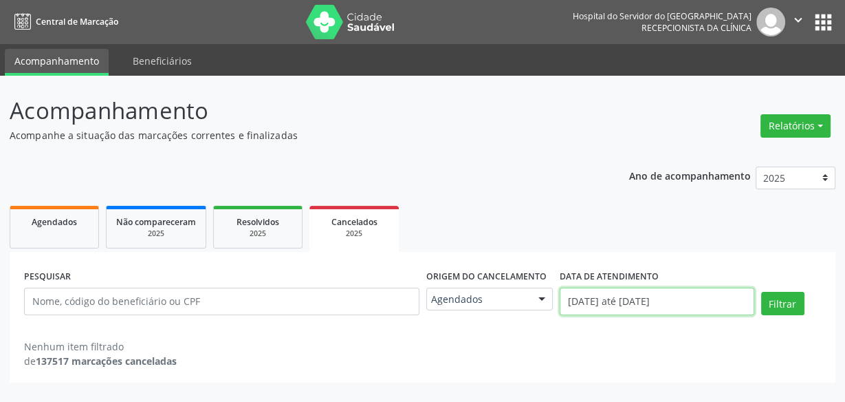
click at [569, 300] on input "01/01/2025 até 15/10/2025" at bounding box center [657, 301] width 194 height 28
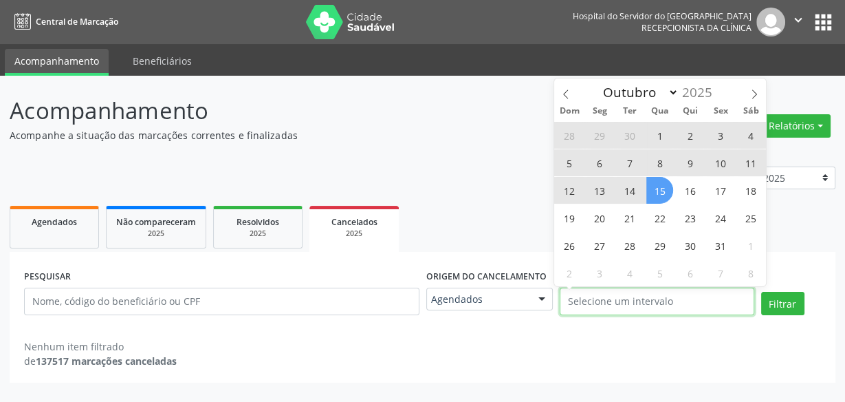
select select "0"
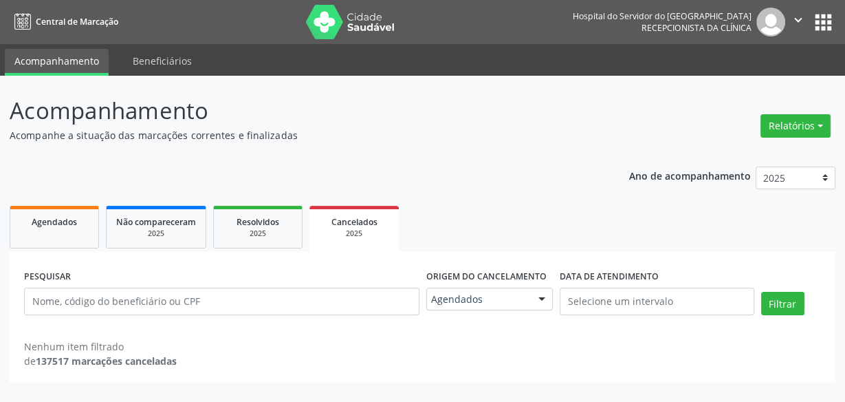
click at [509, 228] on ul "Agendados Não compareceram 2025 Resolvidos 2025 Cancelados 2025" at bounding box center [423, 227] width 826 height 50
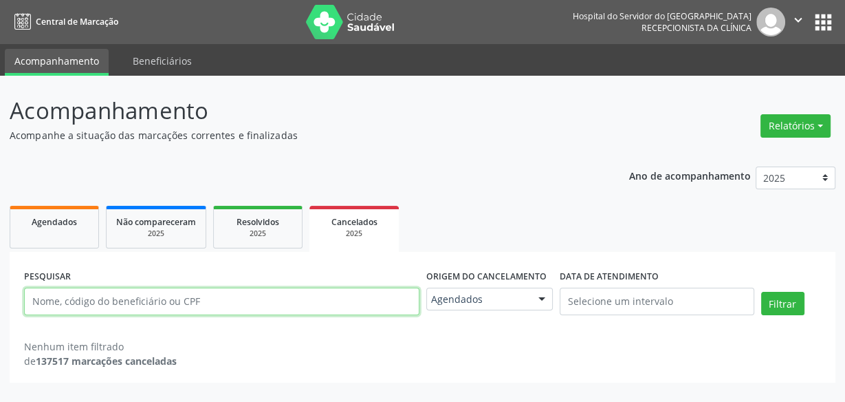
click at [229, 297] on input "text" at bounding box center [221, 301] width 395 height 28
paste input "[PERSON_NAME]"
click at [761, 292] on button "Filtrar" at bounding box center [782, 303] width 43 height 23
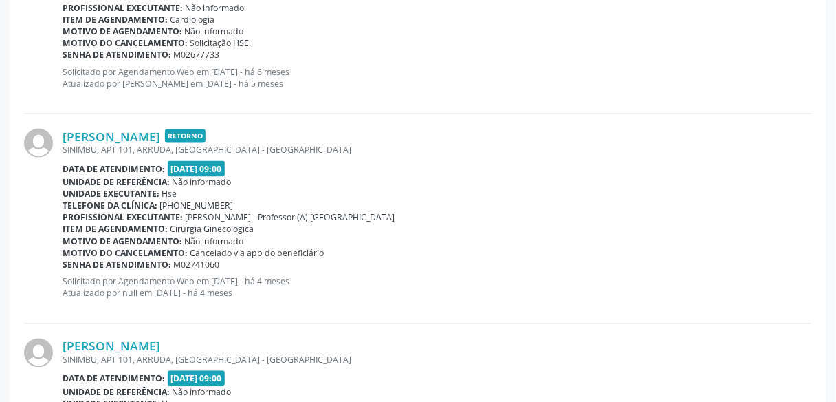
scroll to position [120, 0]
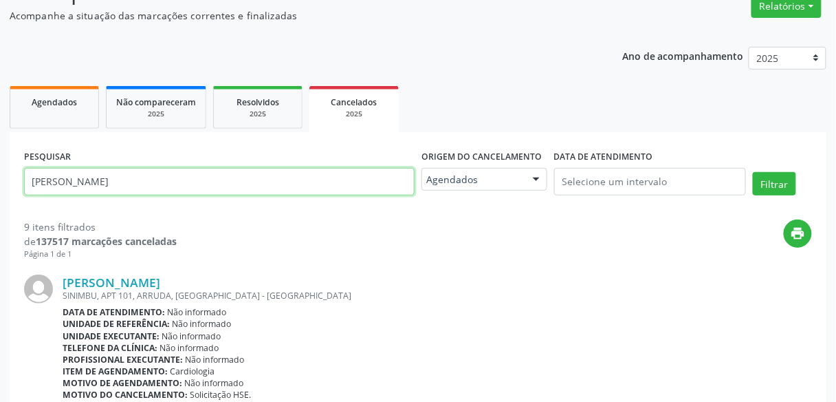
drag, startPoint x: 179, startPoint y: 177, endPoint x: 0, endPoint y: 173, distance: 179.5
paste input "Jonas Bezerra Chav"
click at [33, 179] on input "[PERSON_NAME]" at bounding box center [219, 182] width 391 height 28
type input "[PERSON_NAME]"
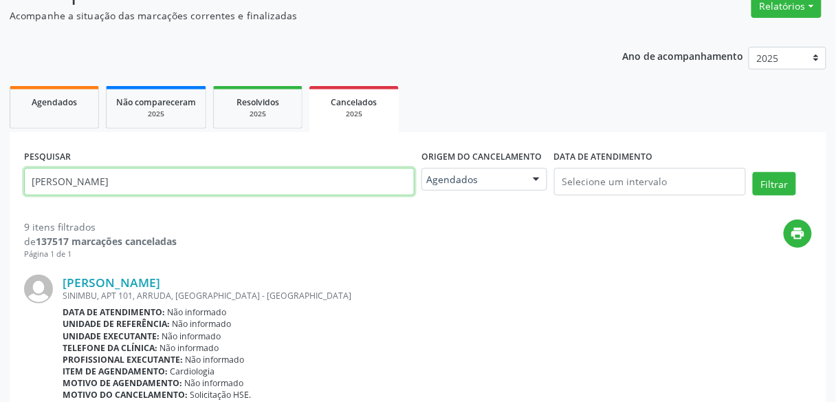
click at [753, 172] on button "Filtrar" at bounding box center [774, 183] width 43 height 23
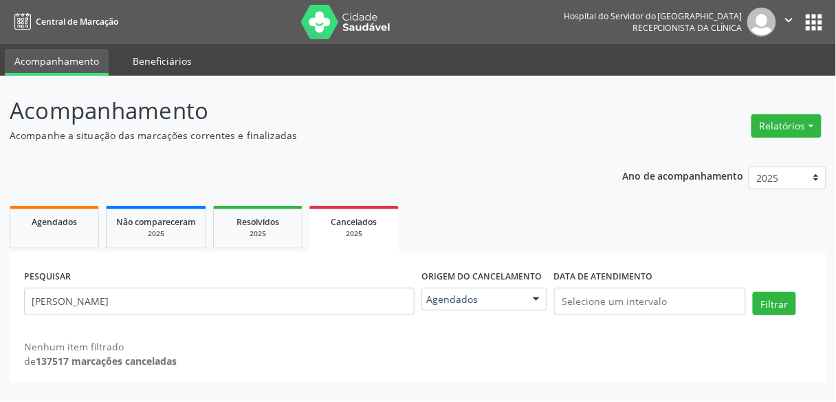
scroll to position [0, 0]
drag, startPoint x: 844, startPoint y: 200, endPoint x: 844, endPoint y: 251, distance: 50.9
click at [835, 251] on div "Acompanhamento Acompanhe a situação das marcações correntes e finalizadas Relat…" at bounding box center [422, 239] width 845 height 326
drag, startPoint x: 844, startPoint y: 200, endPoint x: 842, endPoint y: 288, distance: 88.0
click at [835, 288] on div "Acompanhamento Acompanhe a situação das marcações correntes e finalizadas Relat…" at bounding box center [422, 239] width 845 height 326
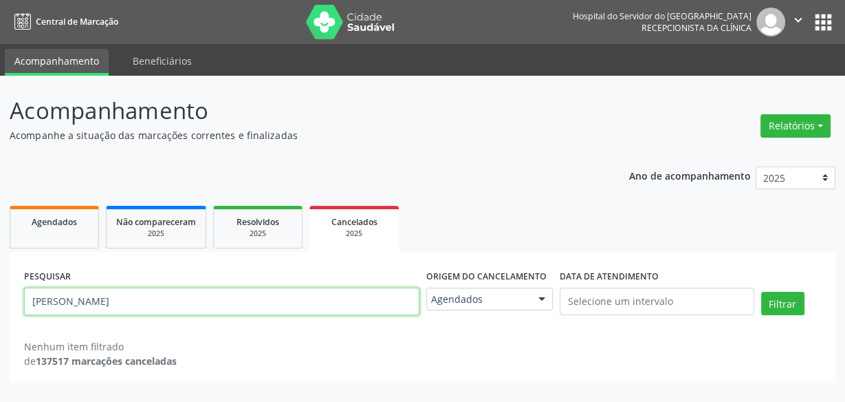
drag, startPoint x: 163, startPoint y: 309, endPoint x: 0, endPoint y: 285, distance: 164.7
click at [0, 285] on div "Acompanhamento Acompanhe a situação das marcações correntes e finalizadas Relat…" at bounding box center [422, 239] width 845 height 326
paste input "Marluce de [PERSON_NAME]"
type input "Marluce de [PERSON_NAME]"
click at [761, 292] on button "Filtrar" at bounding box center [782, 303] width 43 height 23
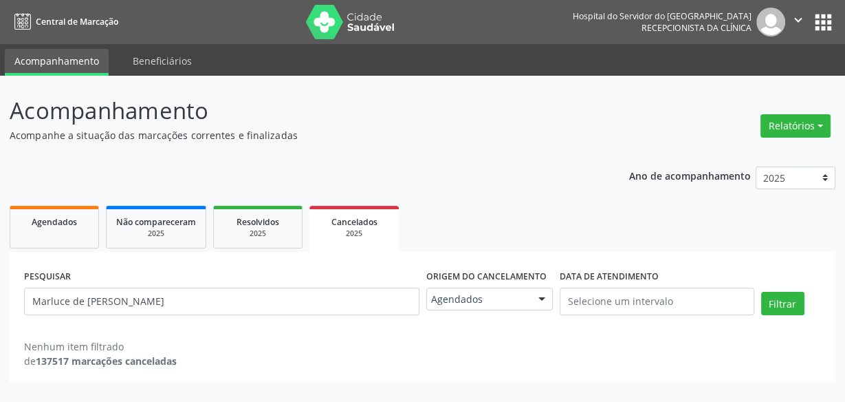
click at [835, 173] on div "Acompanhamento Acompanhe a situação das marcações correntes e finalizadas Relat…" at bounding box center [422, 239] width 845 height 326
drag, startPoint x: 844, startPoint y: 173, endPoint x: 841, endPoint y: 229, distance: 55.8
click at [835, 229] on div "Acompanhamento Acompanhe a situação das marcações correntes e finalizadas Relat…" at bounding box center [422, 239] width 845 height 326
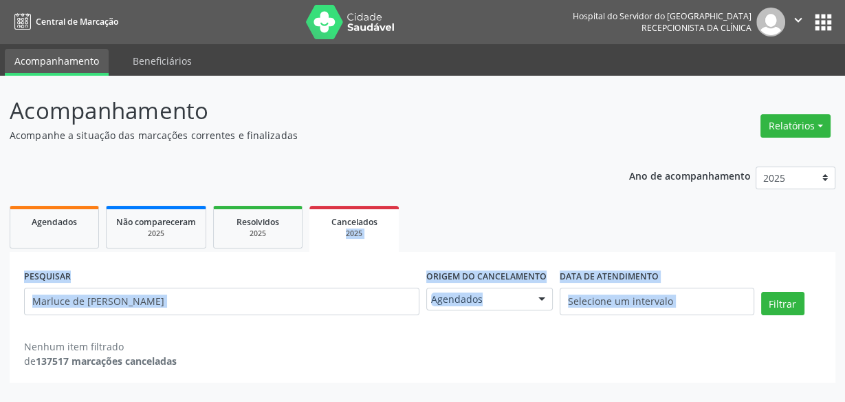
drag, startPoint x: 844, startPoint y: 225, endPoint x: 844, endPoint y: 272, distance: 47.4
click at [835, 272] on div "Acompanhamento Acompanhe a situação das marcações correntes e finalizadas Relat…" at bounding box center [422, 239] width 845 height 326
click at [637, 202] on ul "Agendados Não compareceram 2025 Resolvidos 2025 Cancelados 2025" at bounding box center [423, 227] width 826 height 50
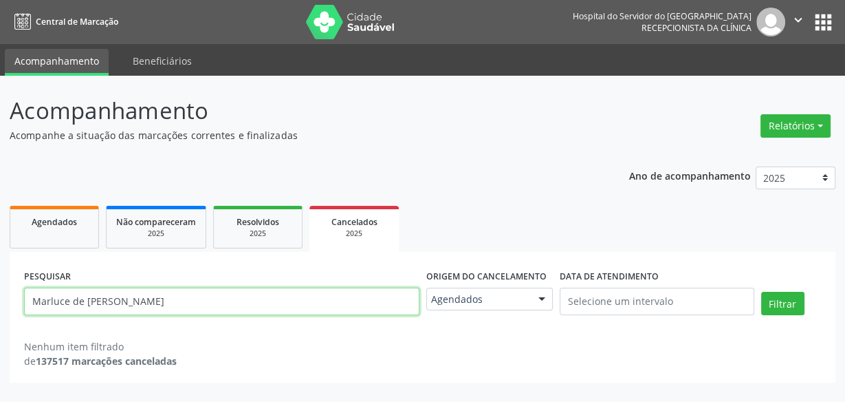
drag, startPoint x: 180, startPoint y: 303, endPoint x: 0, endPoint y: 353, distance: 187.0
click at [0, 353] on div "Acompanhamento Acompanhe a situação das marcações correntes e finalizadas Relat…" at bounding box center [422, 239] width 845 height 326
paste input "[PERSON_NAME]"
type input "[PERSON_NAME]"
click at [761, 292] on button "Filtrar" at bounding box center [782, 303] width 43 height 23
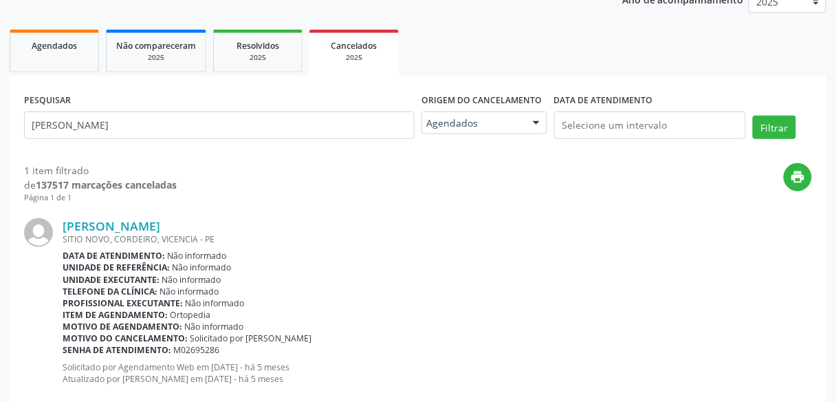
scroll to position [176, 0]
drag, startPoint x: 829, startPoint y: 287, endPoint x: 827, endPoint y: 325, distance: 37.9
click at [827, 325] on div "Acompanhamento Acompanhe a situação das marcações correntes e finalizadas Relat…" at bounding box center [418, 166] width 836 height 533
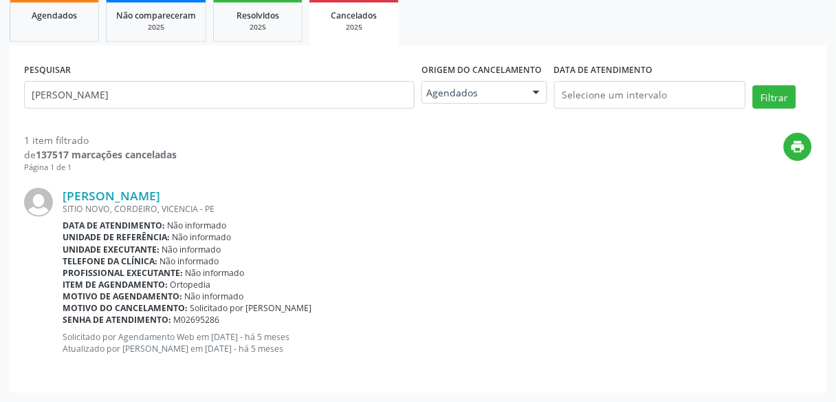
click at [744, 311] on div "Motivo do cancelamento: Solicitado por Nesley - HSE" at bounding box center [437, 308] width 749 height 12
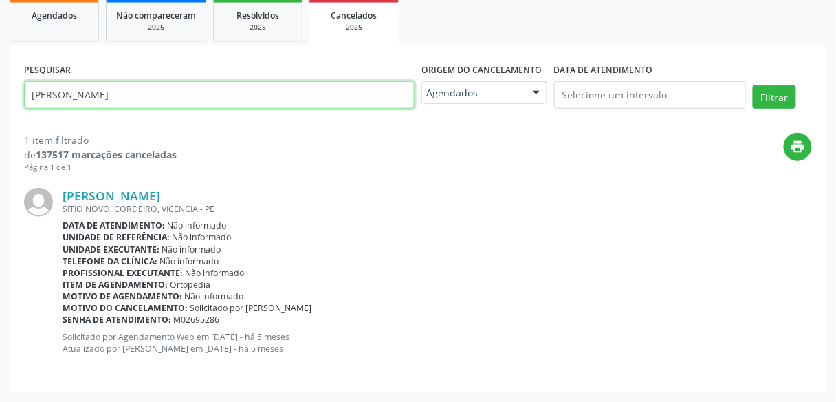
drag, startPoint x: 230, startPoint y: 94, endPoint x: 0, endPoint y: 113, distance: 230.4
click at [0, 113] on div "Acompanhamento Acompanhe a situação das marcações correntes e finalizadas Relat…" at bounding box center [418, 135] width 836 height 533
paste input "[PERSON_NAME]"
click at [34, 91] on input "[PERSON_NAME]" at bounding box center [219, 95] width 391 height 28
click at [753, 85] on button "Filtrar" at bounding box center [774, 96] width 43 height 23
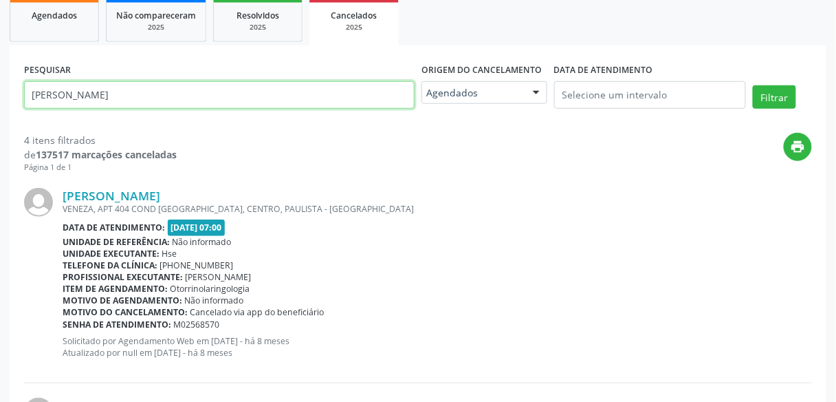
click at [197, 87] on input "[PERSON_NAME]" at bounding box center [219, 95] width 391 height 28
drag, startPoint x: 197, startPoint y: 87, endPoint x: 0, endPoint y: 100, distance: 197.8
paste input "[PERSON_NAME]"
click at [753, 85] on button "Filtrar" at bounding box center [774, 96] width 43 height 23
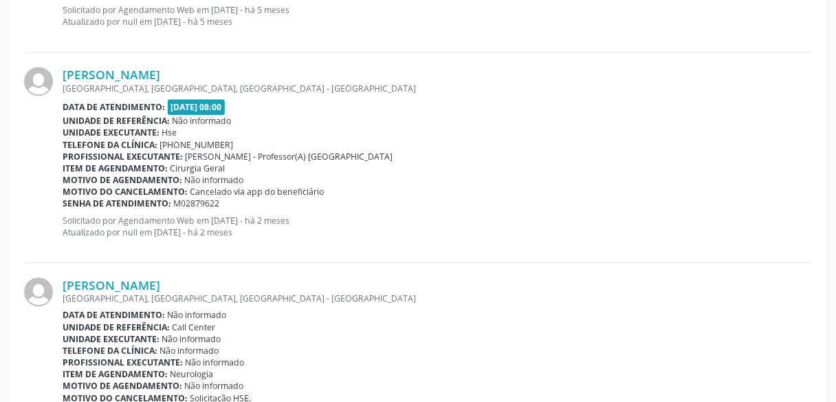
scroll to position [751, 0]
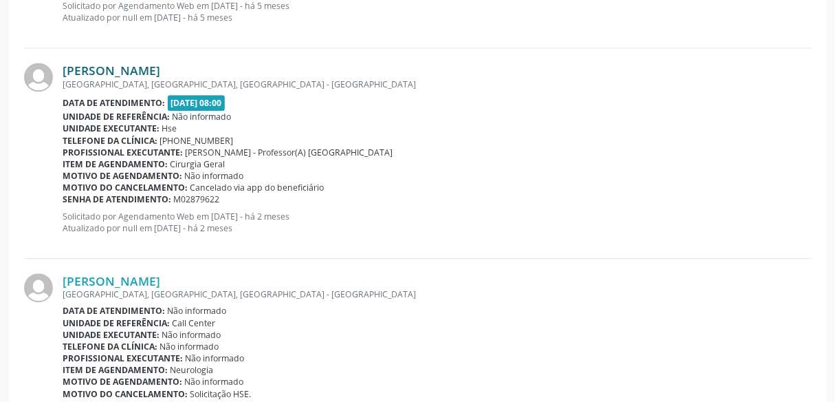
drag, startPoint x: 237, startPoint y: 66, endPoint x: 68, endPoint y: 67, distance: 168.5
click at [68, 67] on div "[PERSON_NAME]" at bounding box center [437, 70] width 749 height 15
drag, startPoint x: 244, startPoint y: 72, endPoint x: 62, endPoint y: 65, distance: 182.3
click at [63, 65] on div "[PERSON_NAME]" at bounding box center [437, 70] width 749 height 15
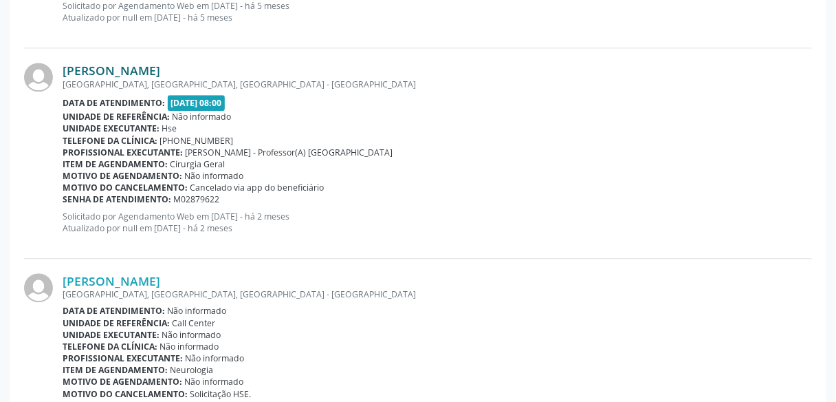
copy link "[PERSON_NAME]"
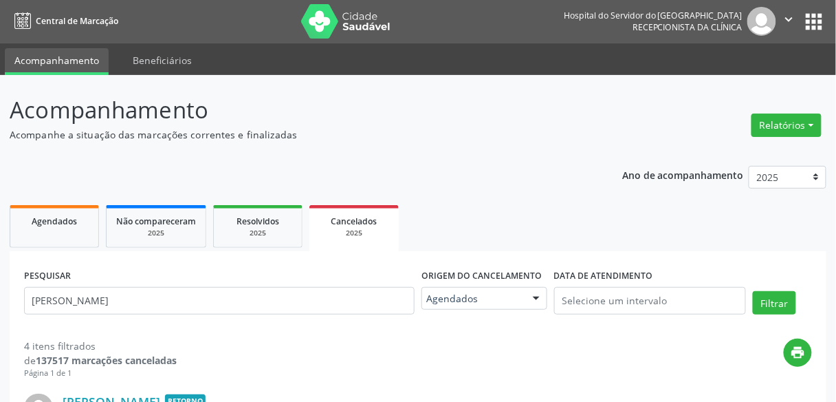
scroll to position [0, 0]
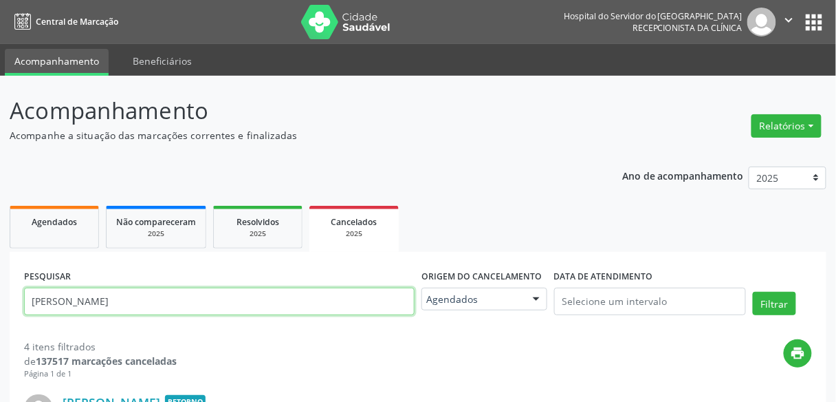
drag, startPoint x: 190, startPoint y: 303, endPoint x: 17, endPoint y: 302, distance: 174.0
paste input "Solange Florencio de Mour"
click at [753, 292] on button "Filtrar" at bounding box center [774, 303] width 43 height 23
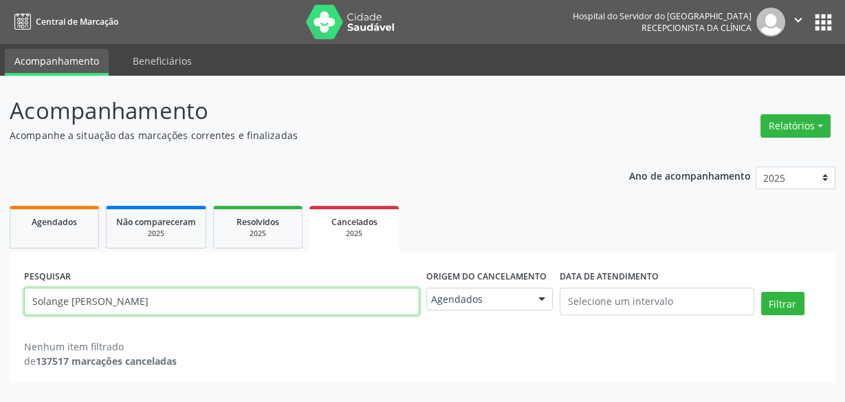
drag, startPoint x: 212, startPoint y: 291, endPoint x: 0, endPoint y: 294, distance: 212.5
click at [0, 294] on div "Acompanhamento Acompanhe a situação das marcações correntes e finalizadas Relat…" at bounding box center [422, 239] width 845 height 326
paste input "William Barbosa da Silv"
click at [761, 292] on button "Filtrar" at bounding box center [782, 303] width 43 height 23
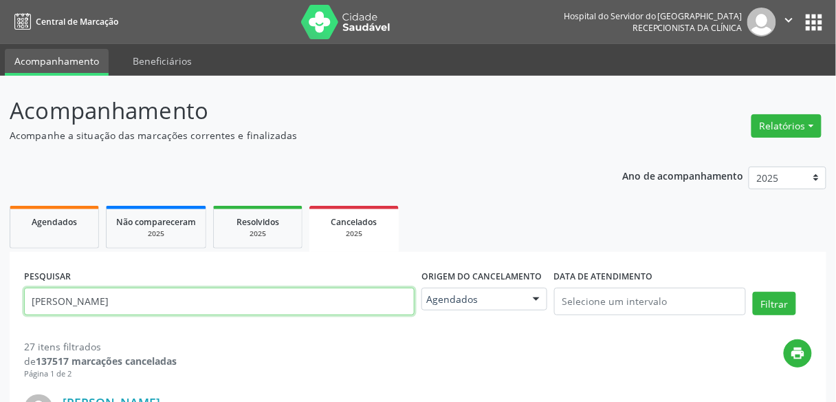
drag, startPoint x: 151, startPoint y: 308, endPoint x: 34, endPoint y: 322, distance: 117.8
click at [34, 322] on div "PESQUISAR William Barbosa da Silva" at bounding box center [219, 295] width 397 height 58
paste input "Solange Florencio de Mour"
type input "Solange [PERSON_NAME]"
click at [753, 292] on button "Filtrar" at bounding box center [774, 303] width 43 height 23
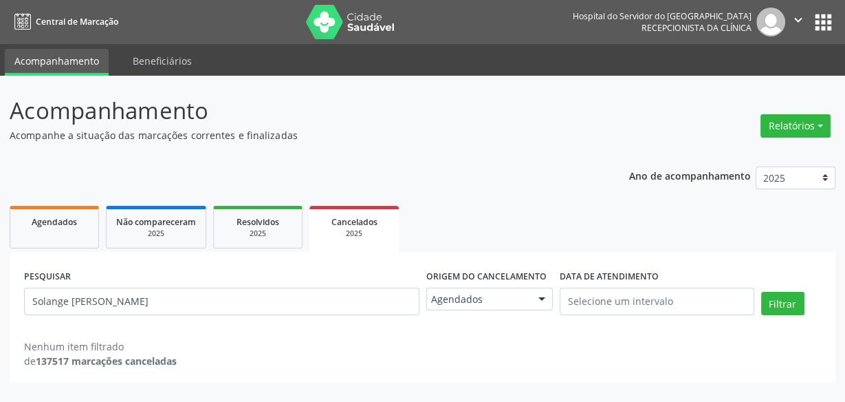
click at [835, 132] on div "Acompanhamento Acompanhe a situação das marcações correntes e finalizadas Relat…" at bounding box center [422, 239] width 845 height 326
drag, startPoint x: 844, startPoint y: 132, endPoint x: 844, endPoint y: 147, distance: 15.1
click at [835, 147] on div "Acompanhamento Acompanhe a situação das marcações correntes e finalizadas Relat…" at bounding box center [422, 239] width 845 height 326
click at [645, 80] on div "Acompanhamento Acompanhe a situação das marcações correntes e finalizadas Relat…" at bounding box center [422, 239] width 845 height 326
click at [835, 245] on div "Acompanhamento Acompanhe a situação das marcações correntes e finalizadas Relat…" at bounding box center [422, 239] width 845 height 326
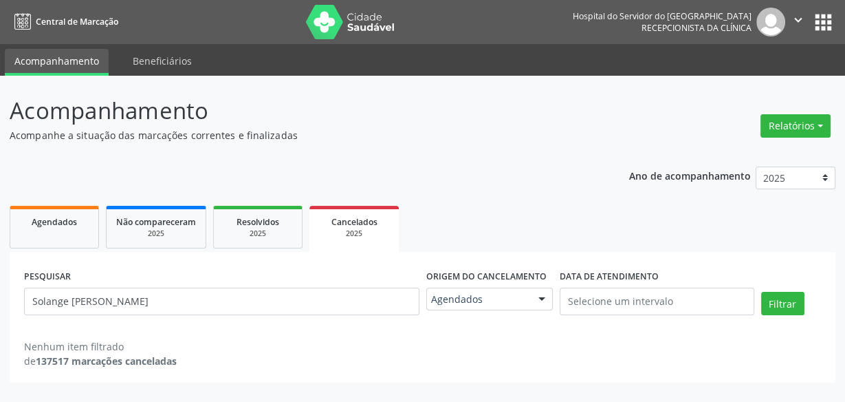
click at [835, 245] on div "Acompanhamento Acompanhe a situação das marcações correntes e finalizadas Relat…" at bounding box center [422, 239] width 845 height 326
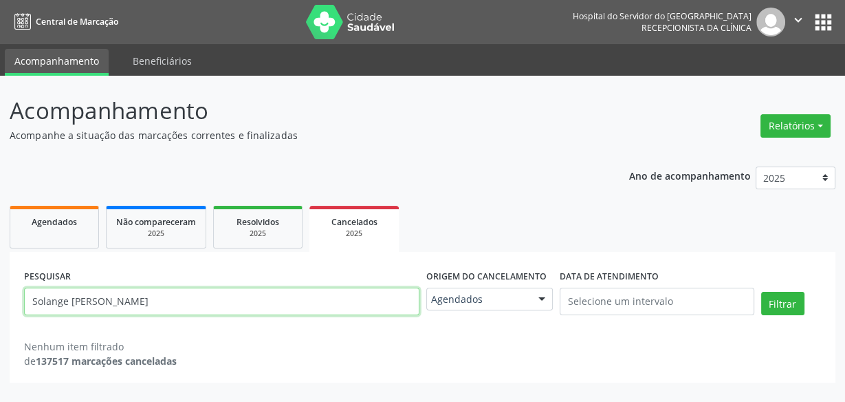
drag, startPoint x: 182, startPoint y: 306, endPoint x: 0, endPoint y: 294, distance: 181.9
click at [0, 294] on div "Acompanhamento Acompanhe a situação das marcações correntes e finalizadas Relat…" at bounding box center [422, 239] width 845 height 326
paste input "[PERSON_NAME]"
type input "[PERSON_NAME]"
click at [761, 292] on button "Filtrar" at bounding box center [782, 303] width 43 height 23
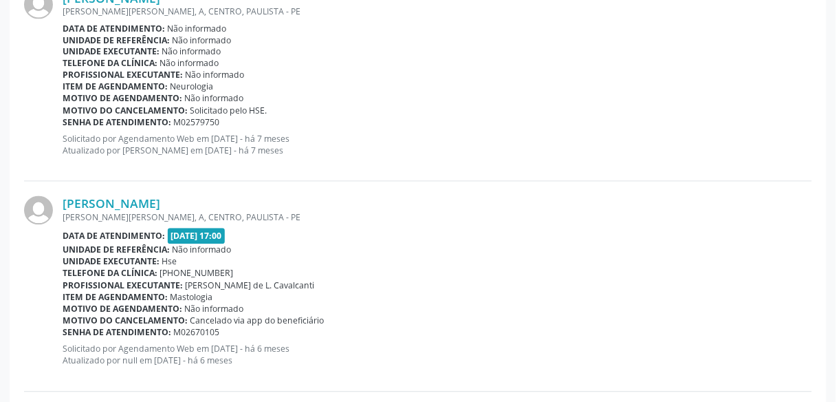
scroll to position [1041, 0]
